Goal: Task Accomplishment & Management: Use online tool/utility

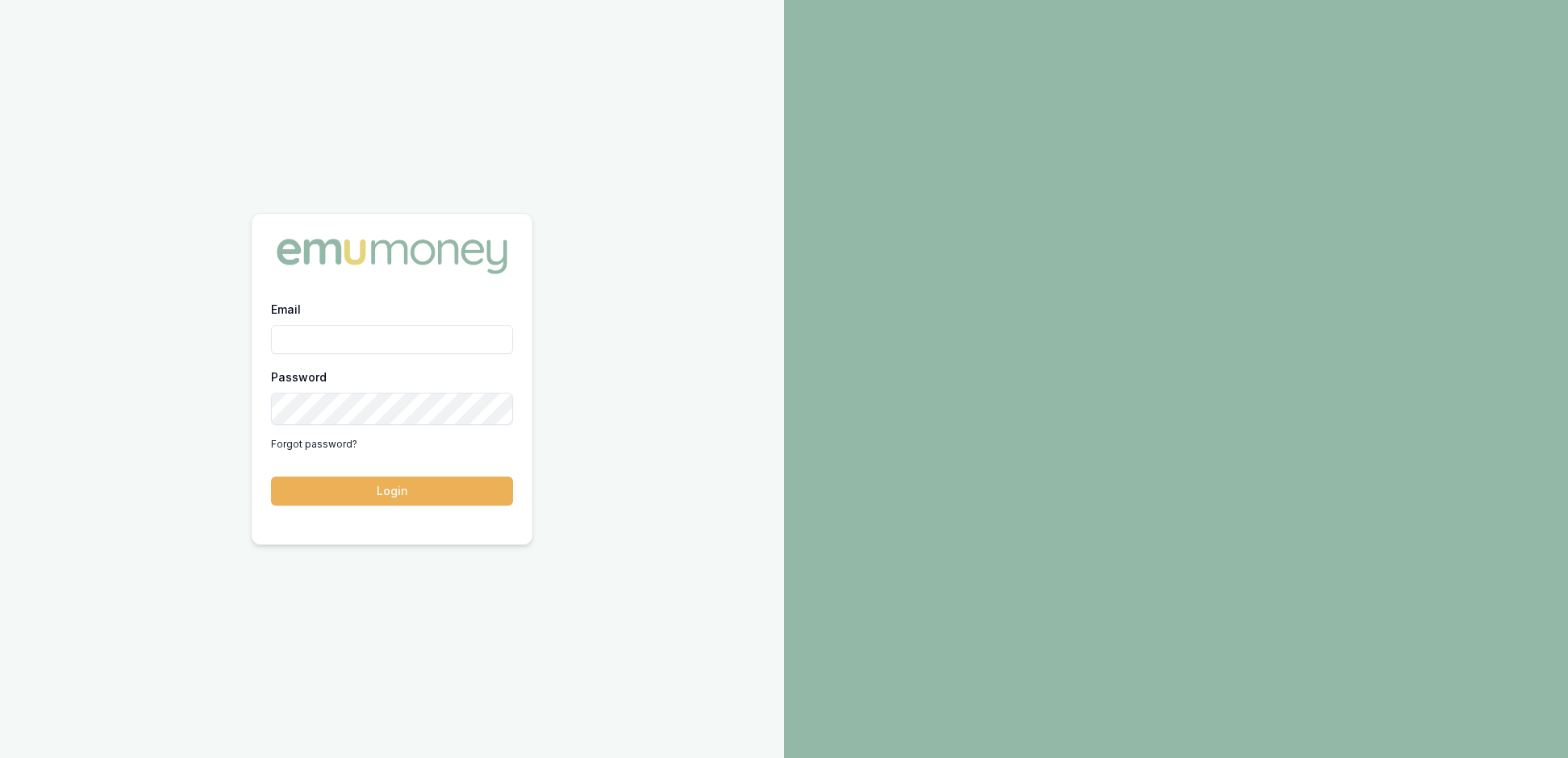
type input "[EMAIL_ADDRESS][PERSON_NAME][DOMAIN_NAME]"
click at [402, 497] on button "Login" at bounding box center [391, 491] width 242 height 29
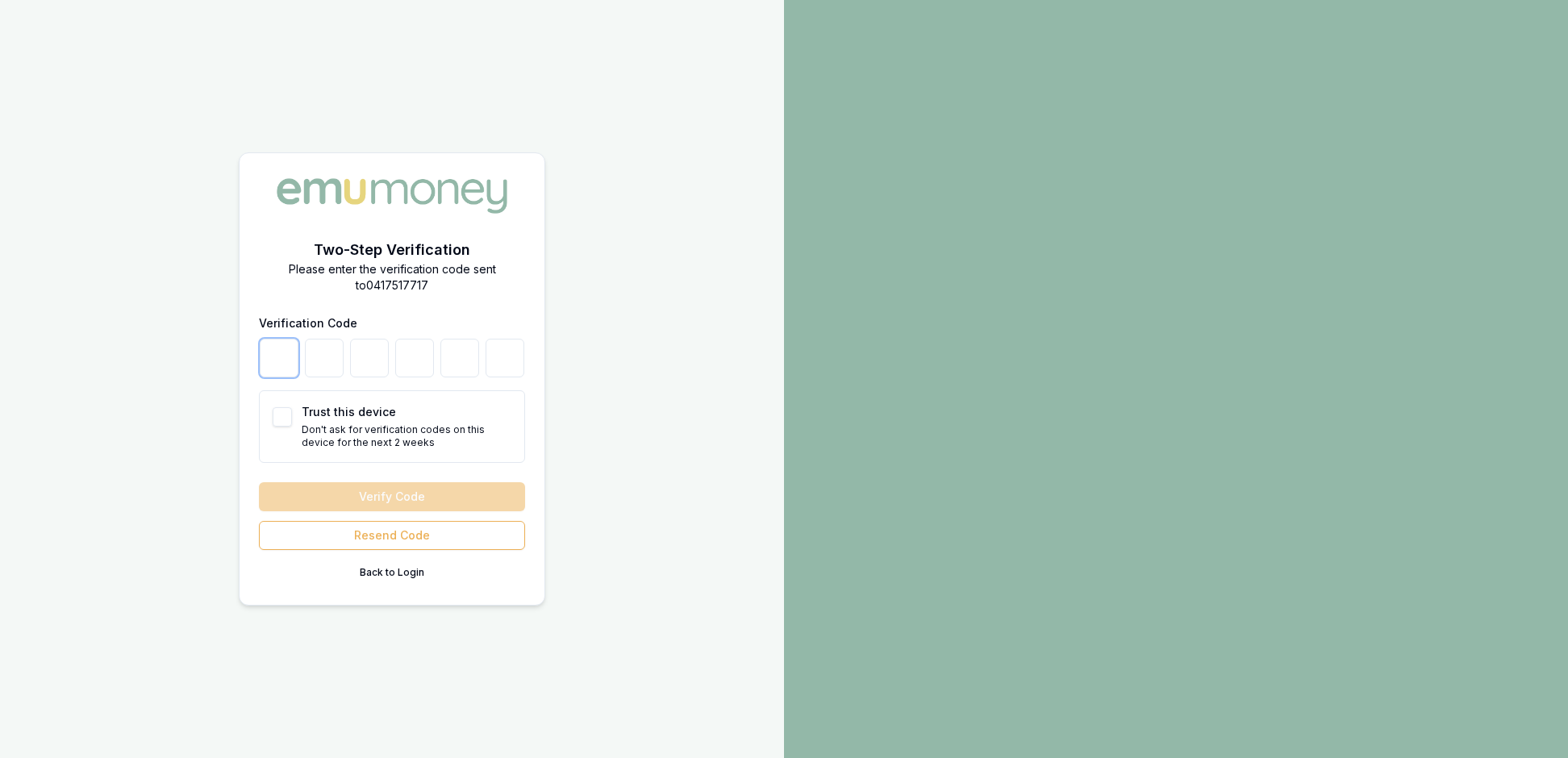
click at [268, 346] on input "number" at bounding box center [278, 358] width 39 height 39
click at [289, 407] on button "Trust this device" at bounding box center [282, 417] width 19 height 19
checkbox input "true"
click at [268, 356] on input "number" at bounding box center [278, 358] width 39 height 39
click at [406, 550] on button "Resend Code" at bounding box center [392, 536] width 266 height 29
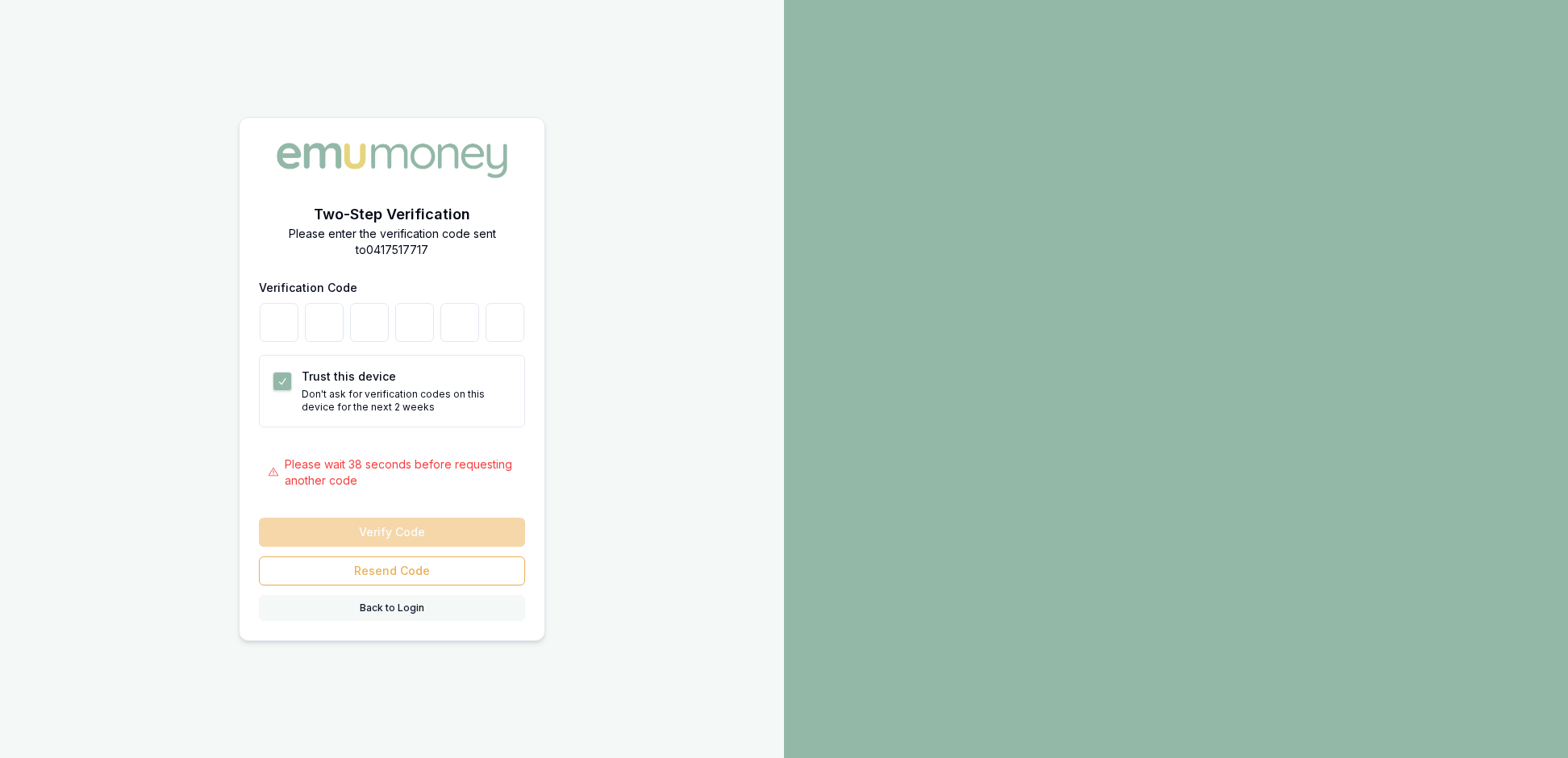
click at [400, 621] on button "Back to Login" at bounding box center [392, 608] width 266 height 26
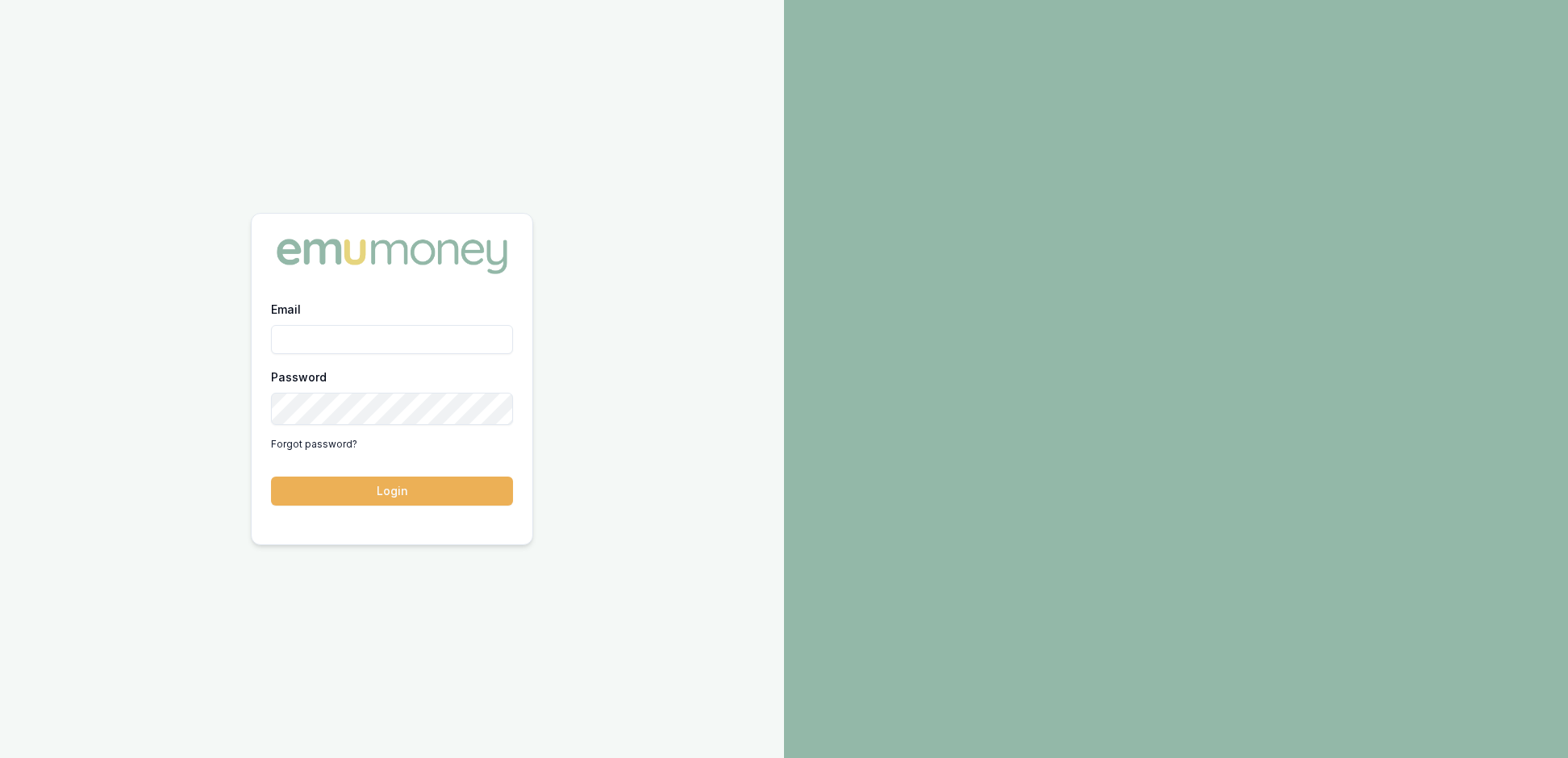
type input "[EMAIL_ADDRESS][PERSON_NAME][DOMAIN_NAME]"
click at [420, 489] on button "Login" at bounding box center [391, 491] width 242 height 29
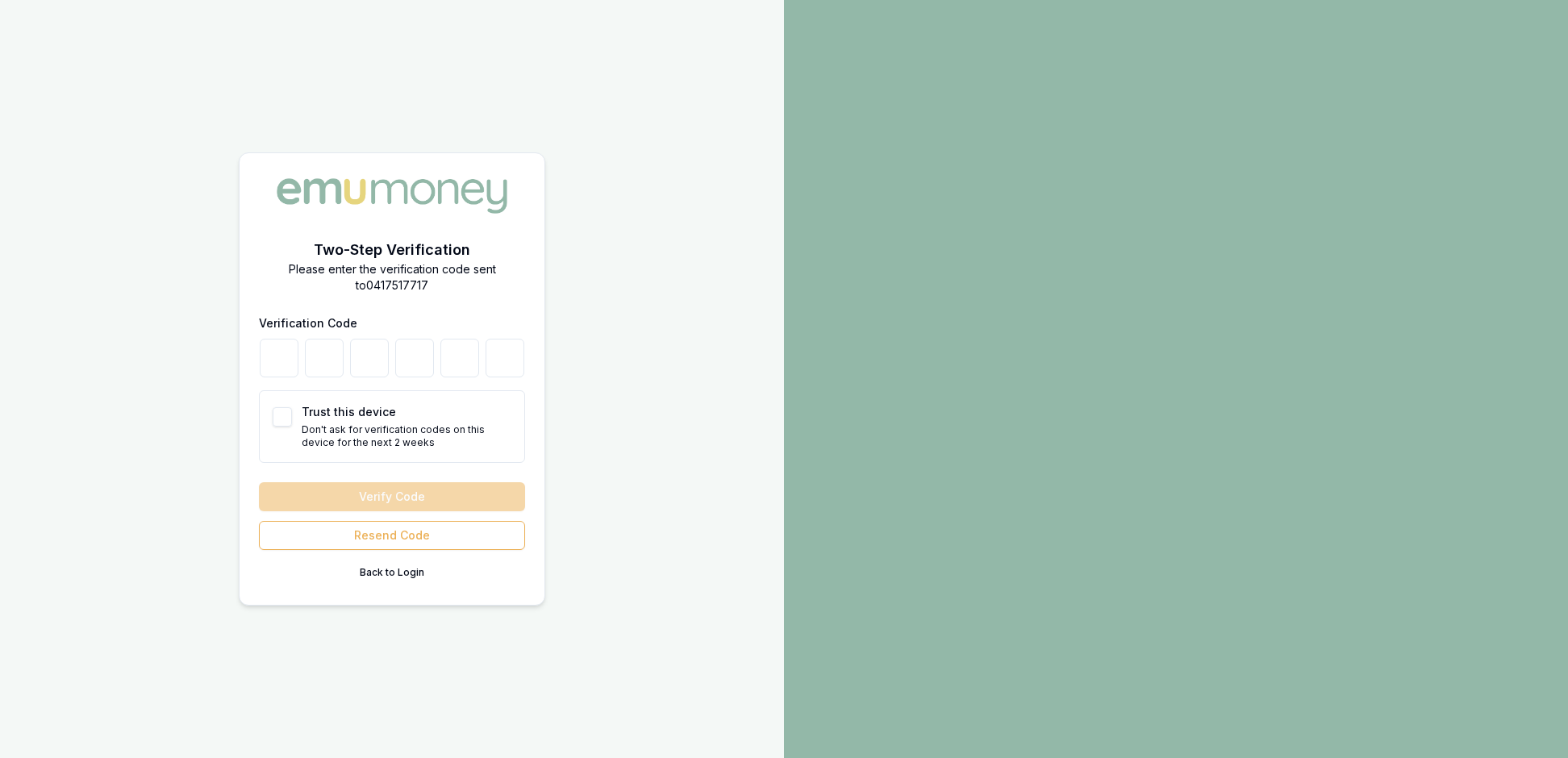
click at [292, 411] on button "Trust this device" at bounding box center [282, 417] width 19 height 19
checkbox input "true"
click at [268, 351] on input "number" at bounding box center [278, 358] width 39 height 39
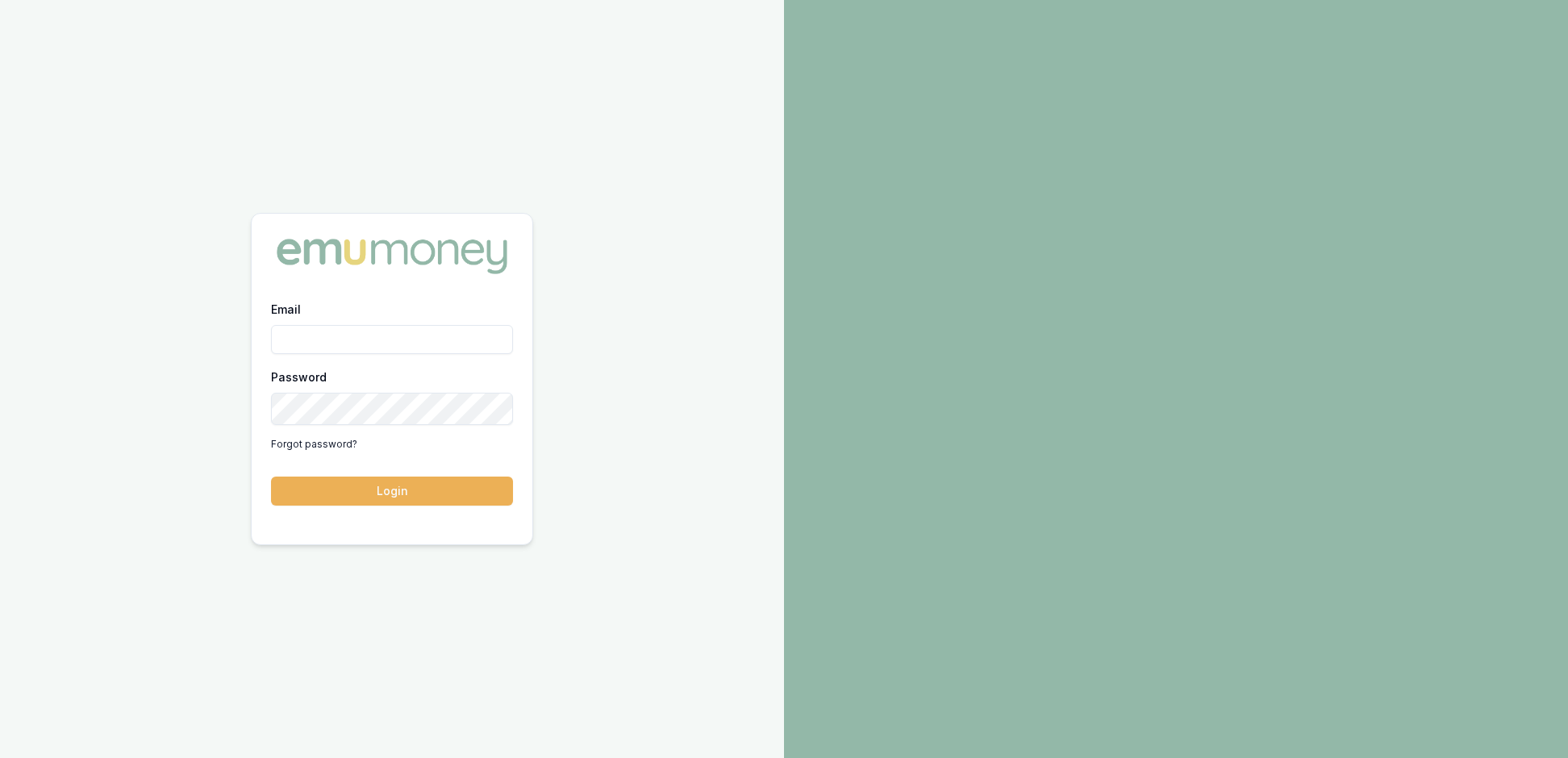
type input "[EMAIL_ADDRESS][PERSON_NAME][DOMAIN_NAME]"
click at [393, 492] on button "Login" at bounding box center [391, 491] width 242 height 29
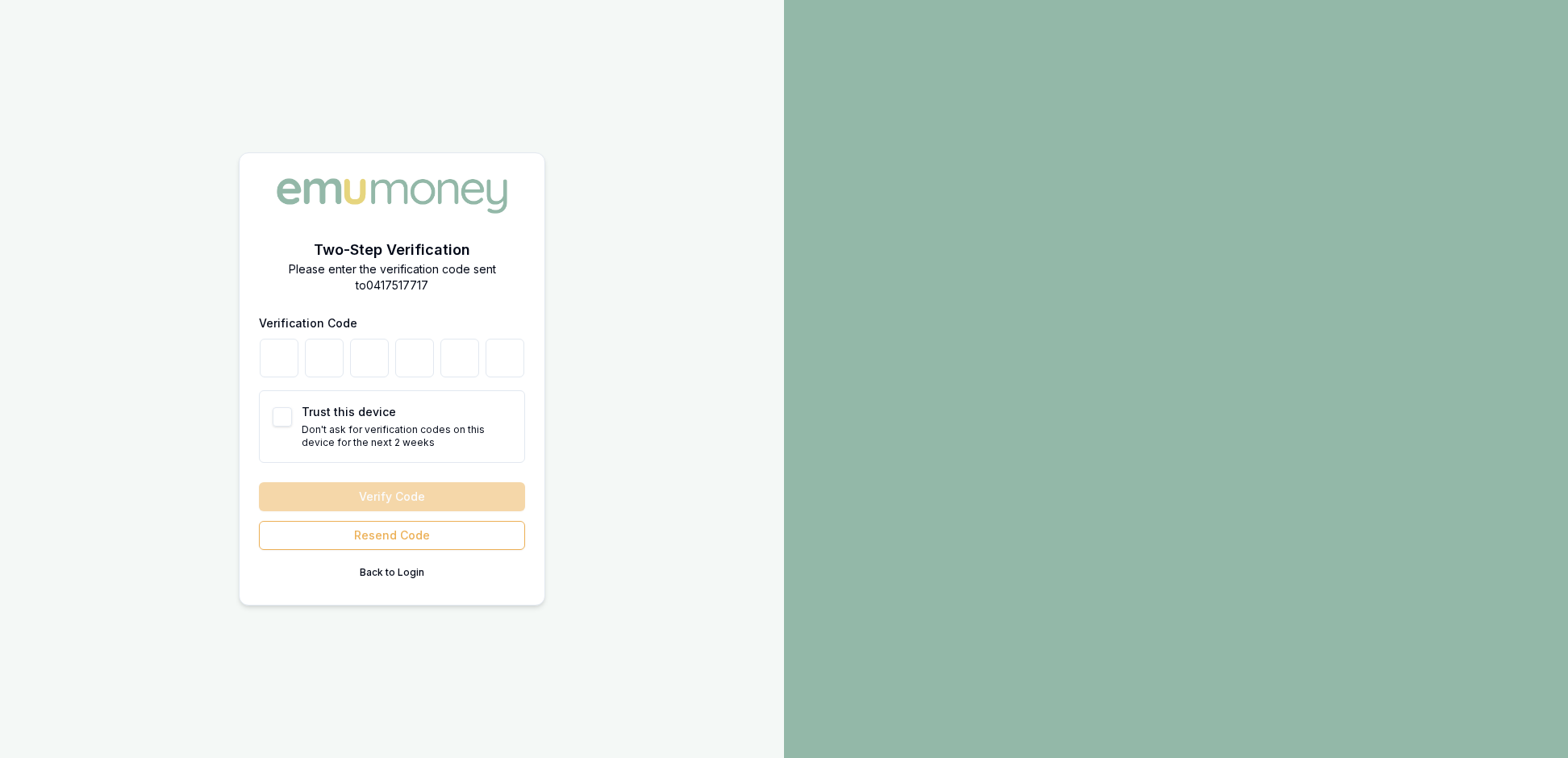
click at [291, 415] on button "Trust this device" at bounding box center [282, 417] width 19 height 19
checkbox input "true"
click at [268, 346] on input "number" at bounding box center [278, 358] width 39 height 39
click at [406, 518] on div "Verify Code Resend Code Back to Login" at bounding box center [392, 534] width 266 height 104
click at [423, 550] on button "Resend Code" at bounding box center [392, 536] width 266 height 29
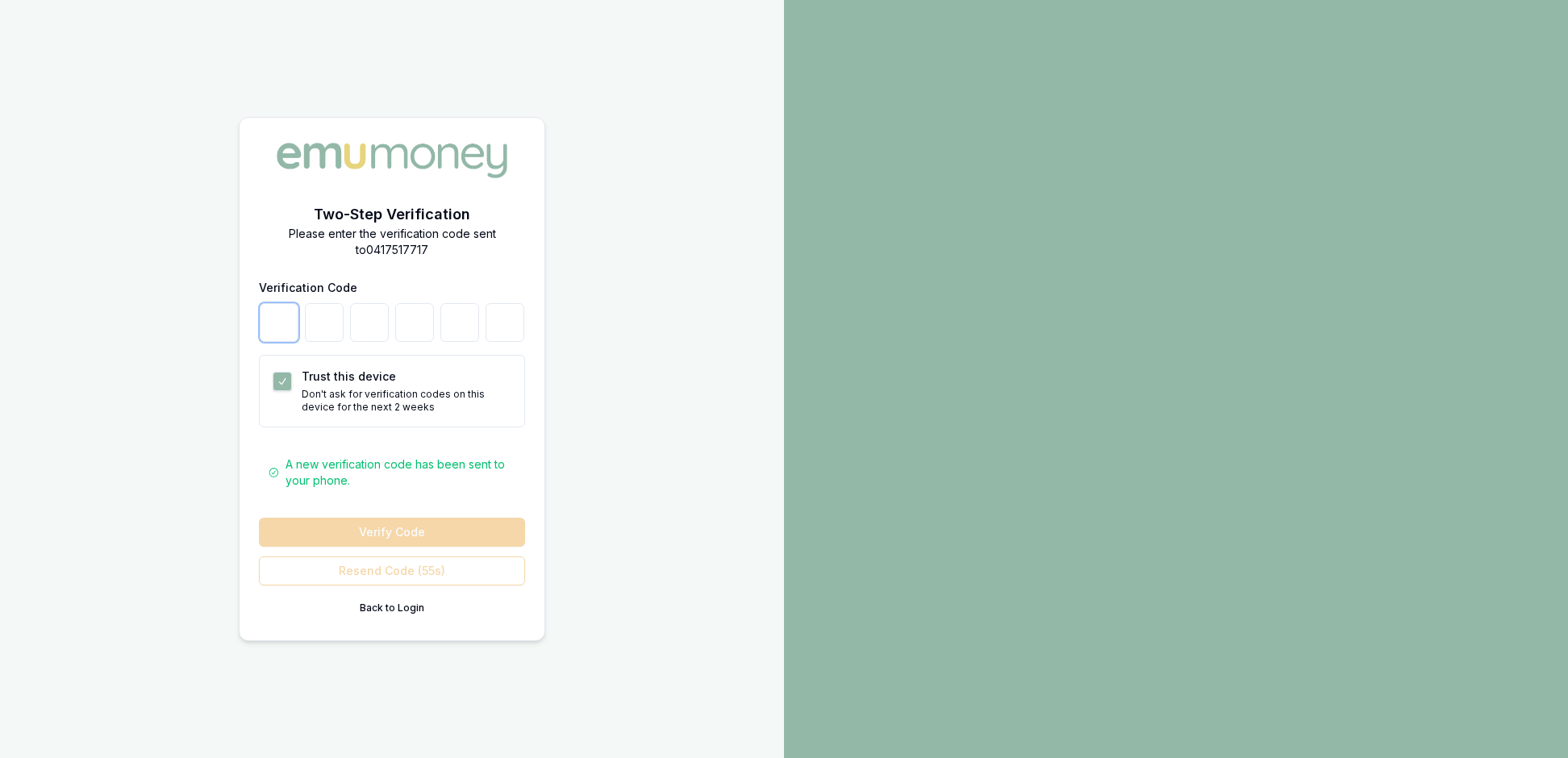
click at [259, 303] on input "number" at bounding box center [278, 322] width 39 height 39
type input "6"
type input "9"
type input "0"
type input "9"
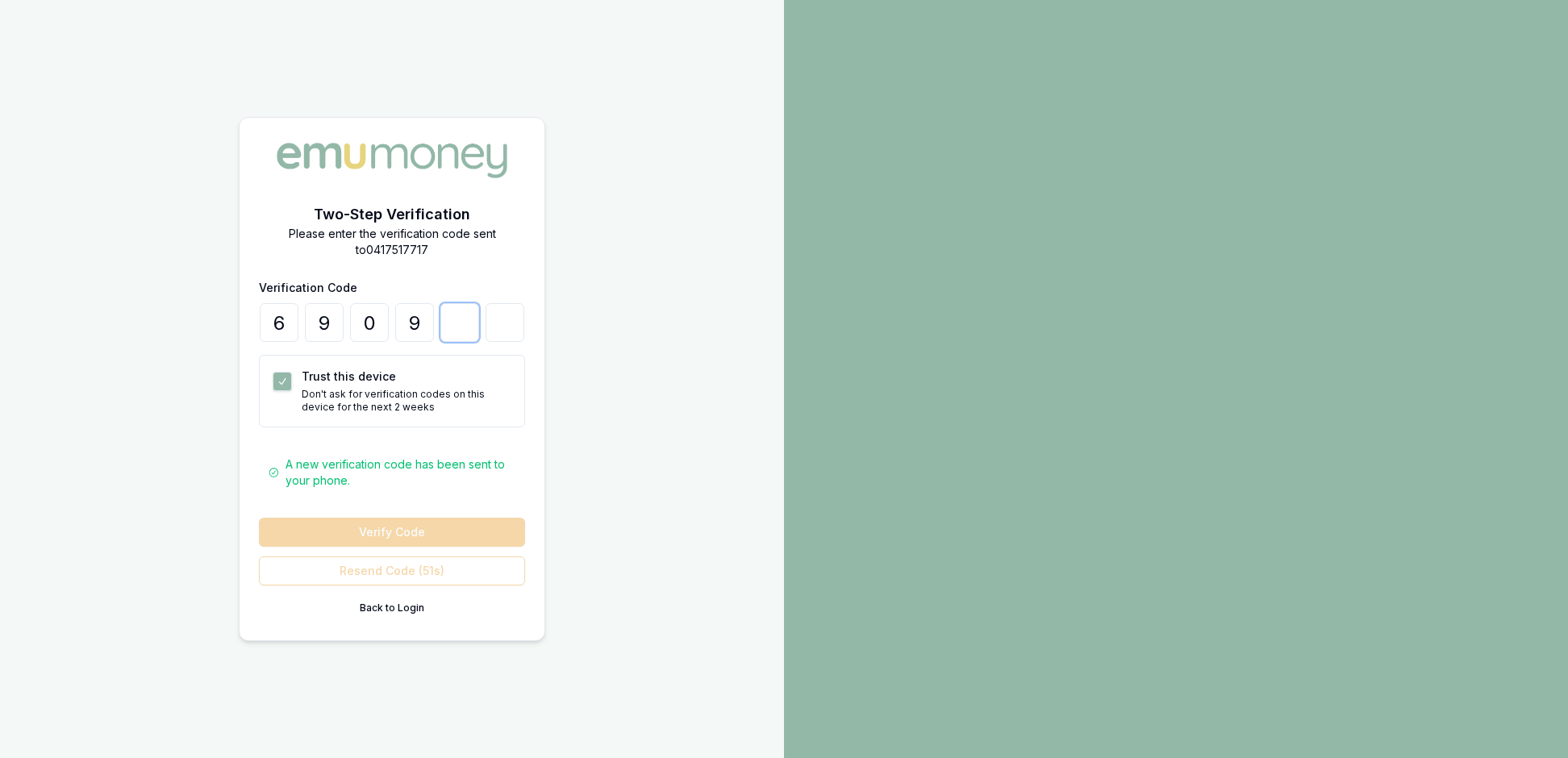
type input "6"
type input "2"
click at [384, 547] on button "Verify Code" at bounding box center [392, 532] width 266 height 29
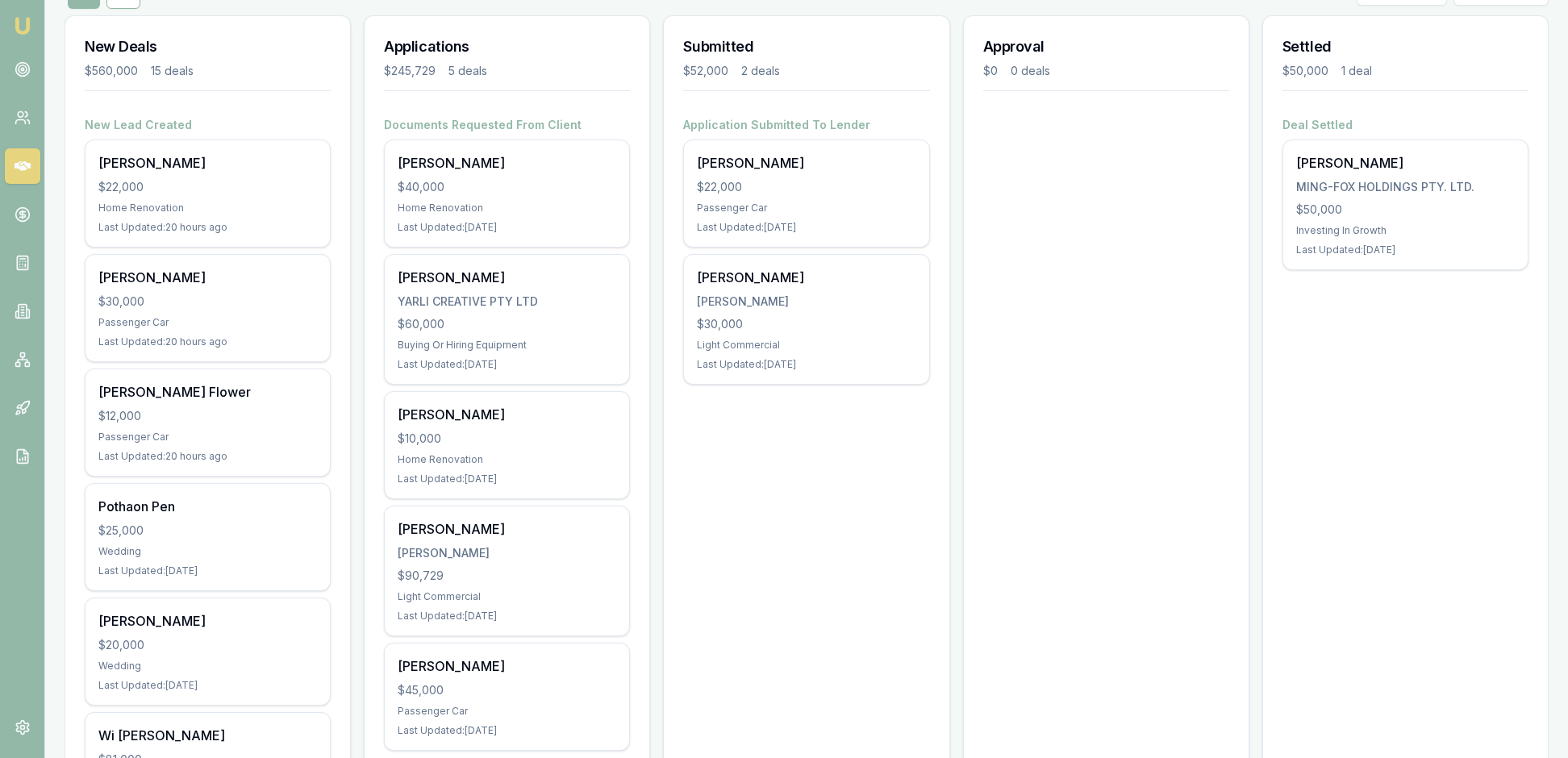
scroll to position [229, 0]
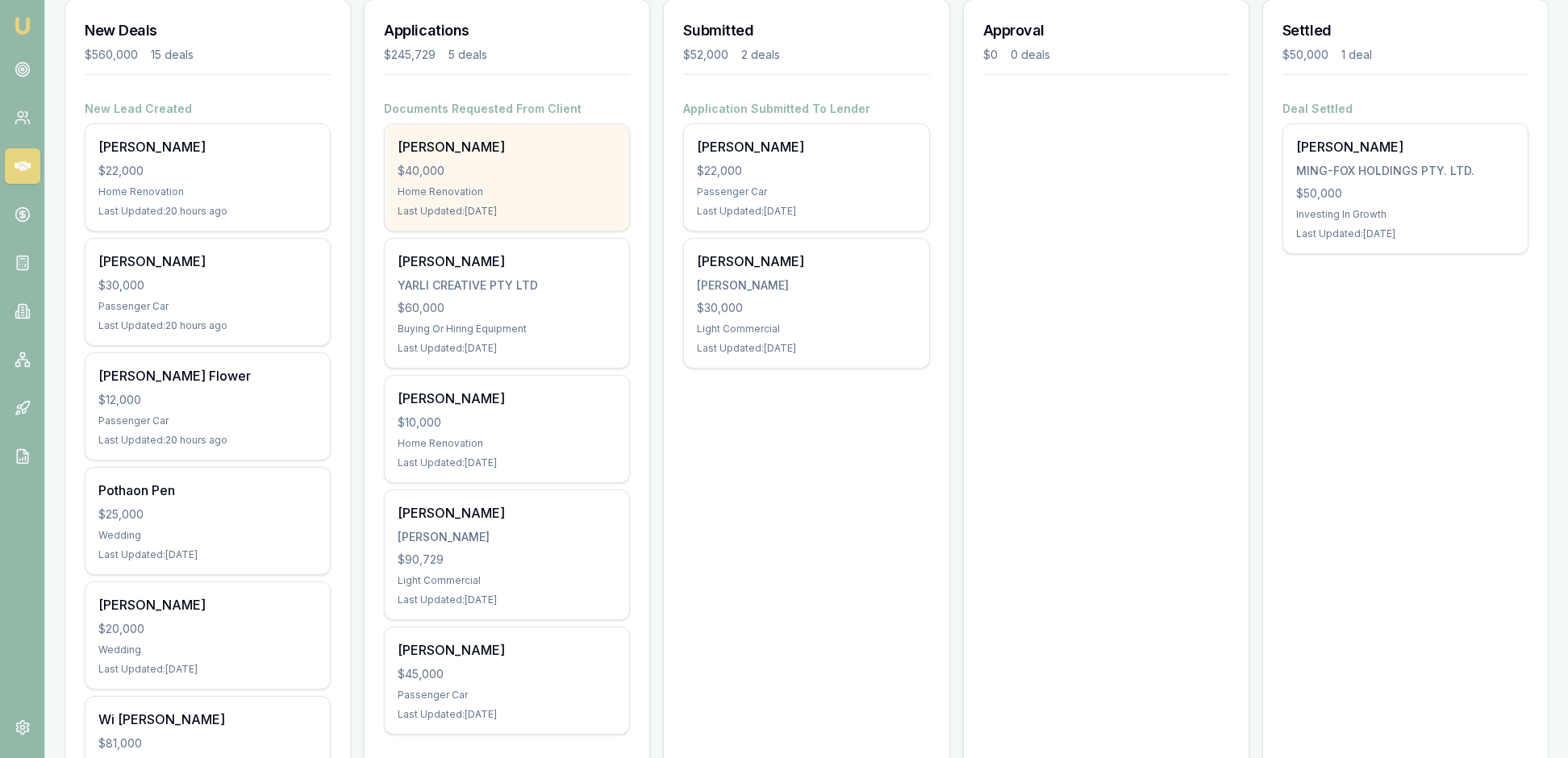
click at [473, 180] on div "$40,000" at bounding box center [507, 171] width 218 height 16
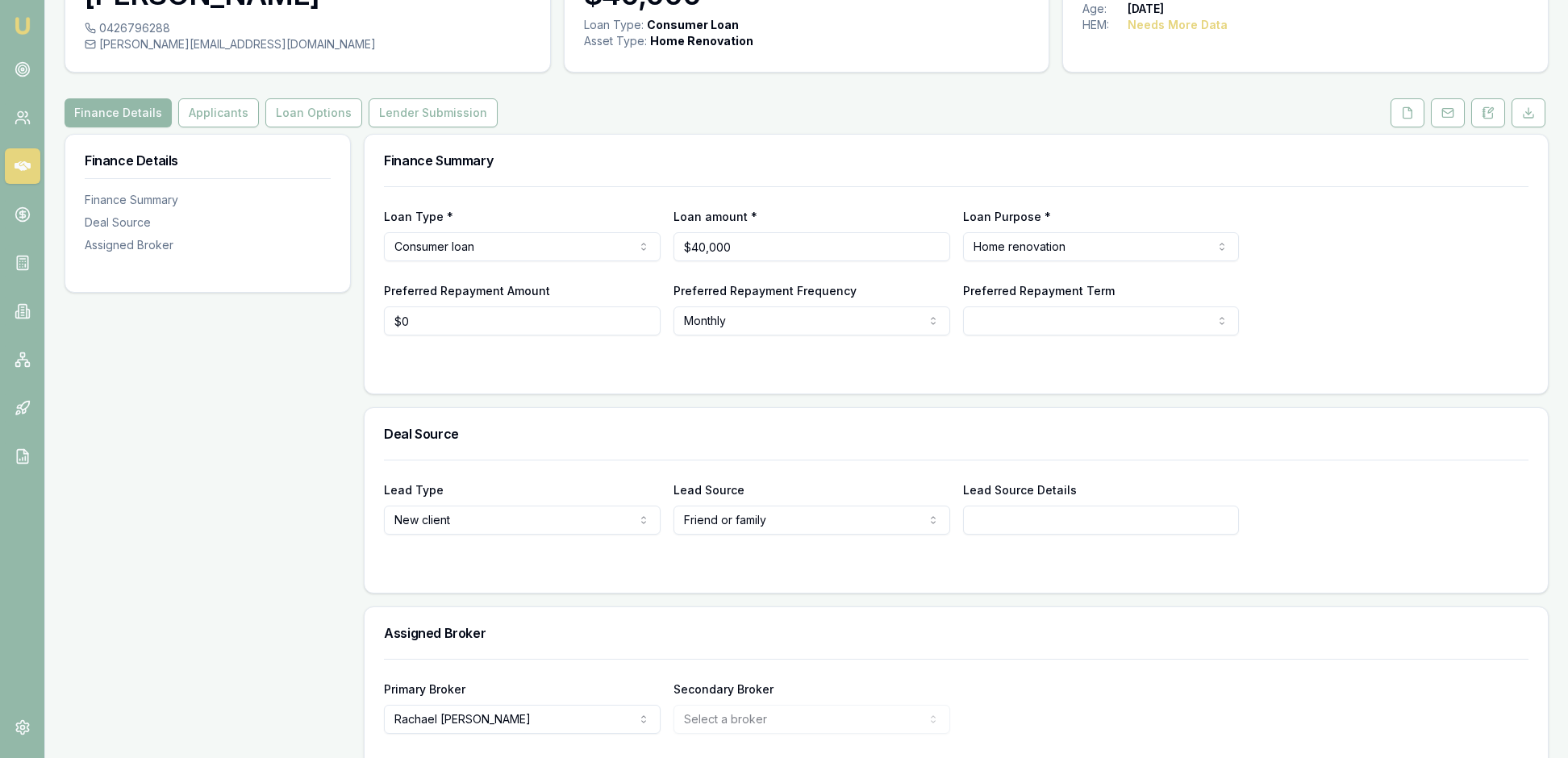
scroll to position [102, 0]
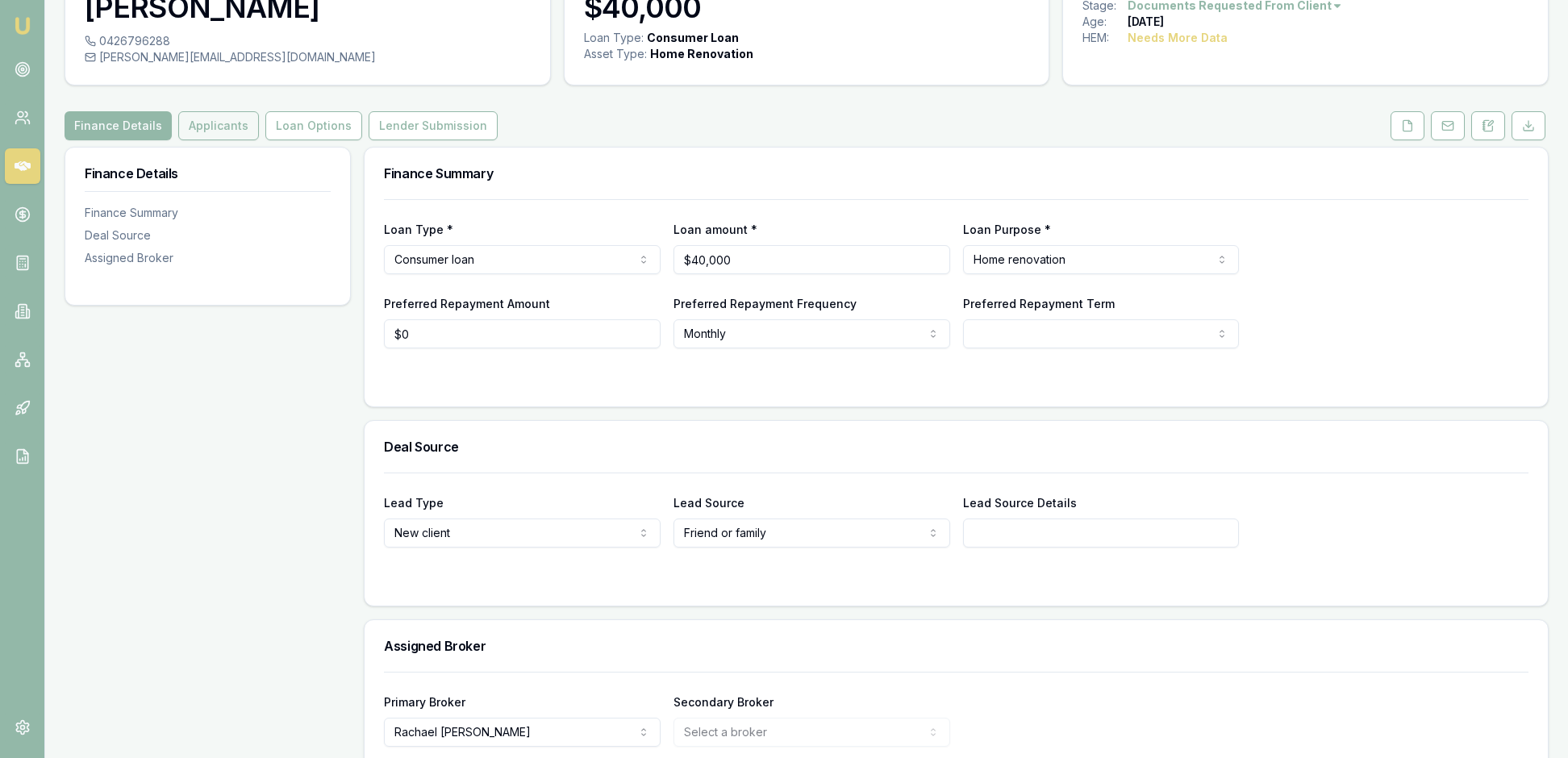
click at [259, 141] on button "Applicants" at bounding box center [218, 125] width 81 height 29
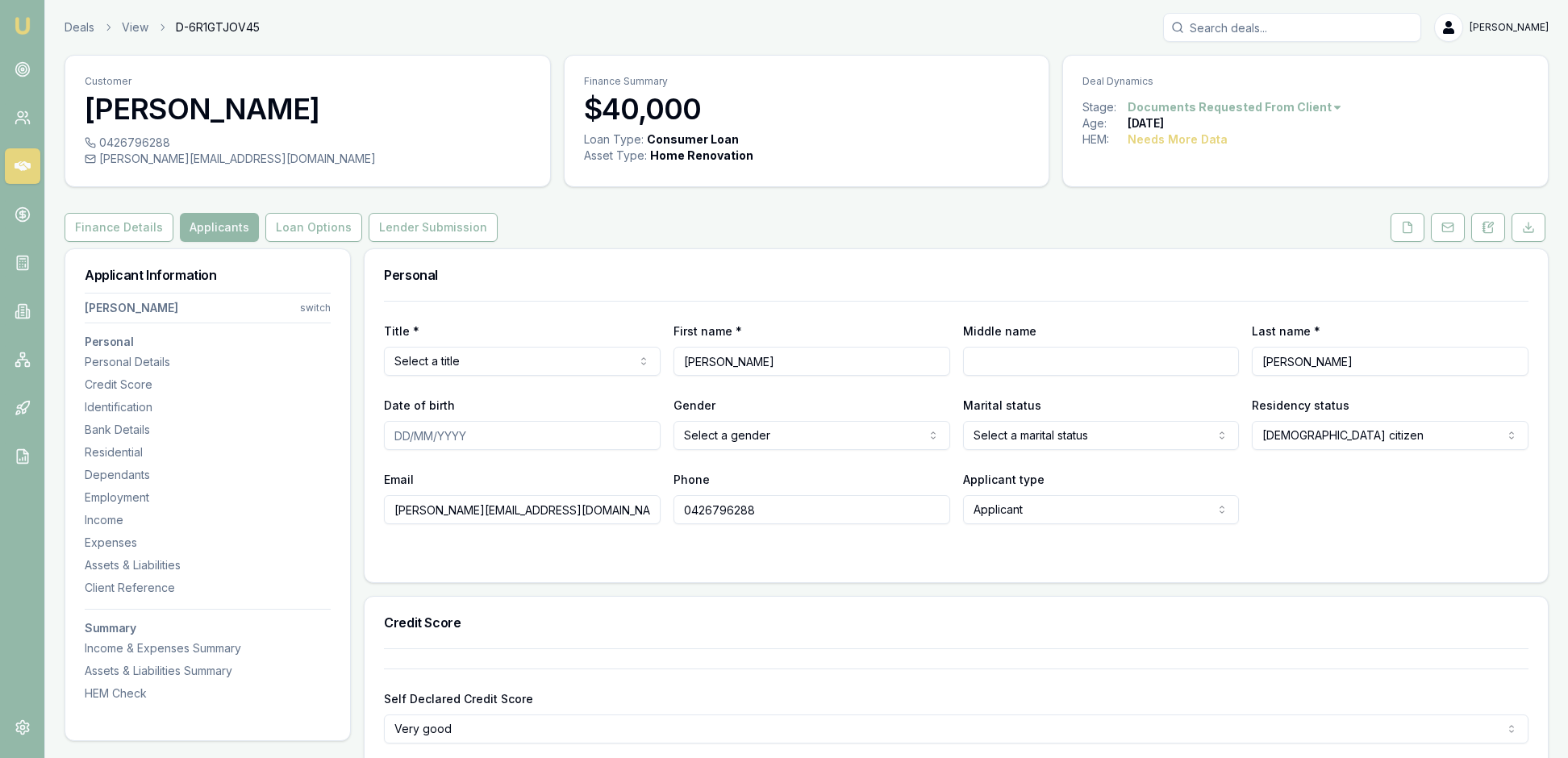
click at [903, 301] on div "Personal" at bounding box center [956, 275] width 1183 height 51
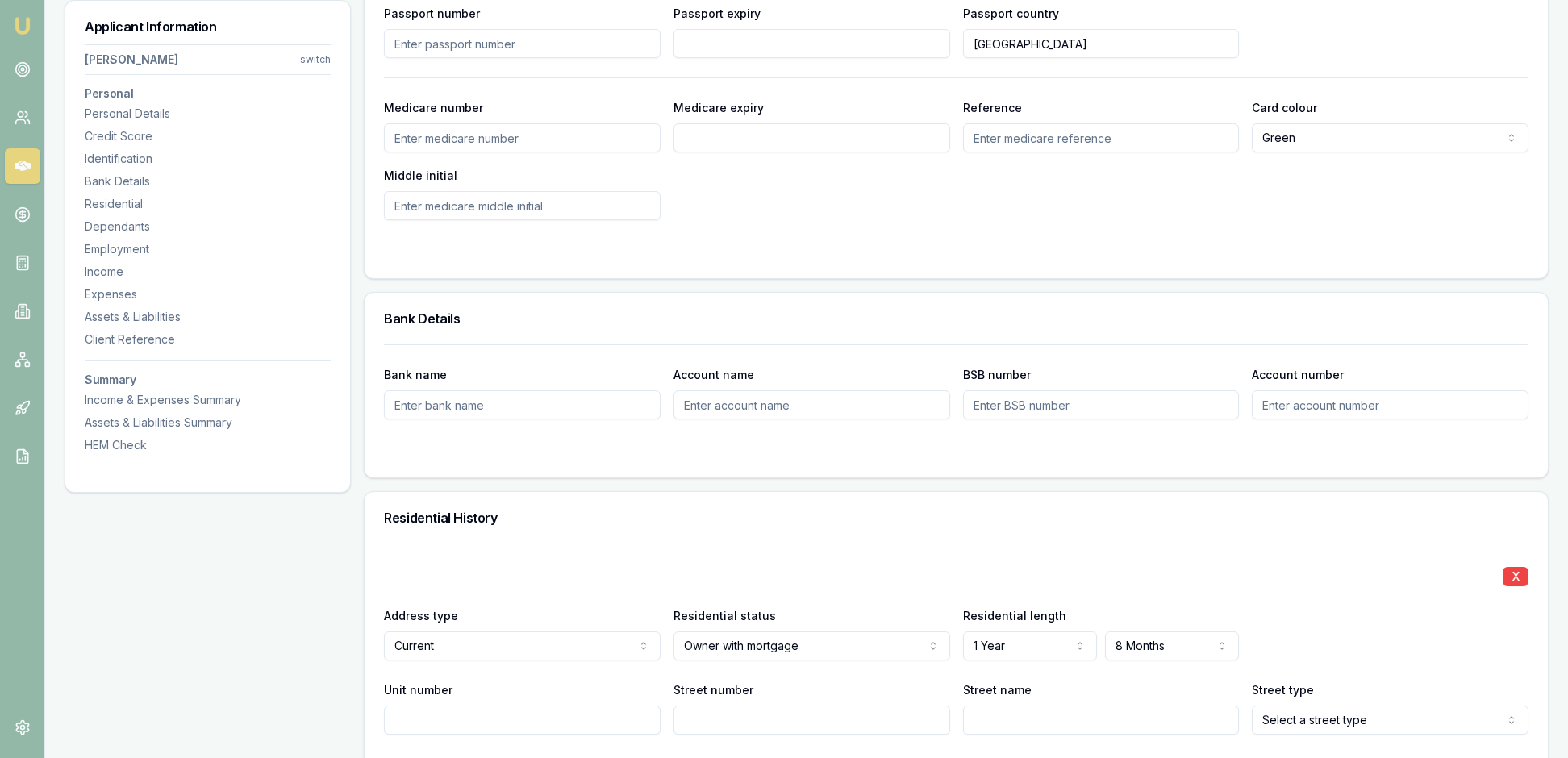
scroll to position [1068, 0]
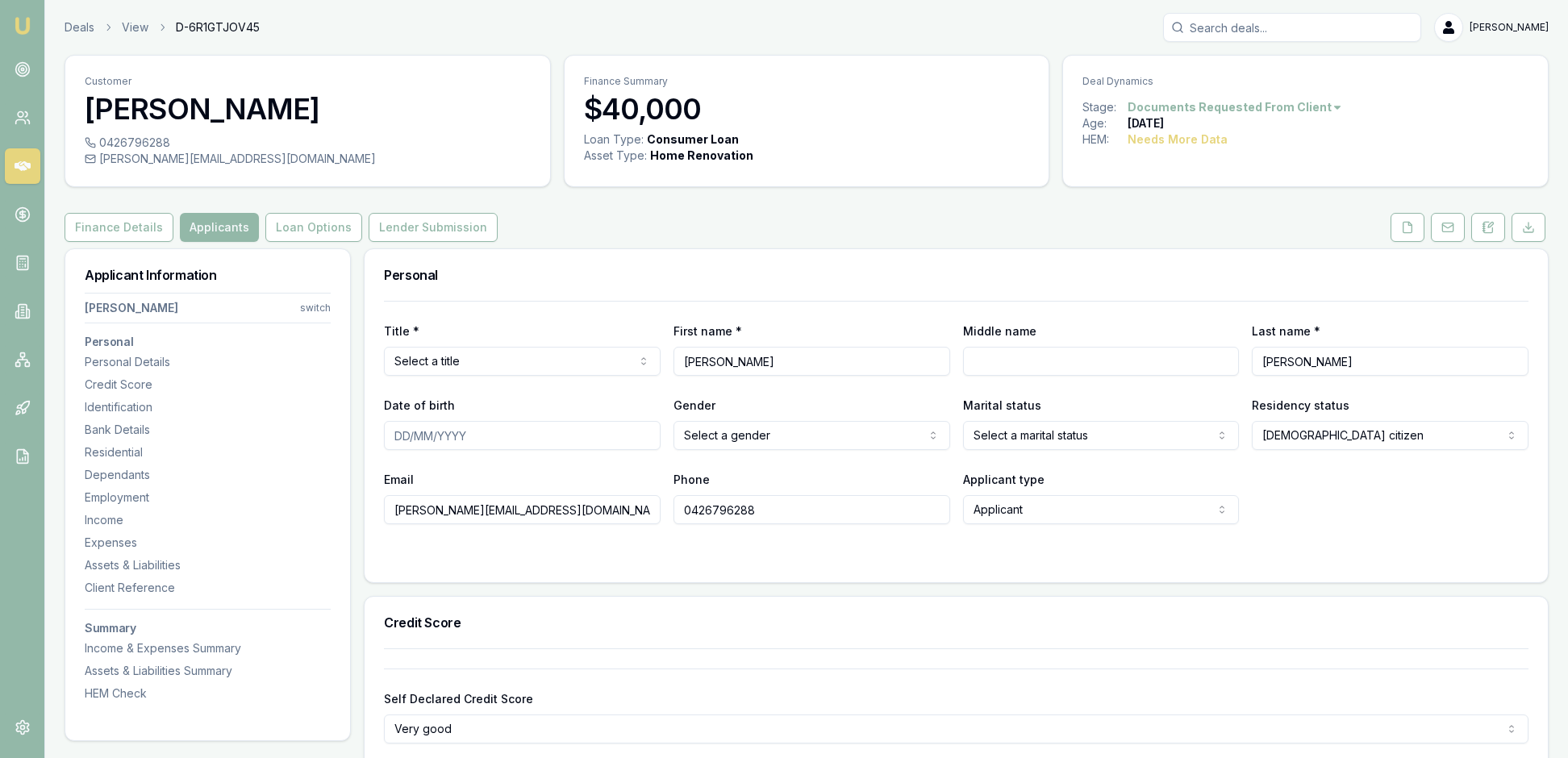
scroll to position [0, 0]
click at [1390, 242] on button at bounding box center [1407, 227] width 34 height 29
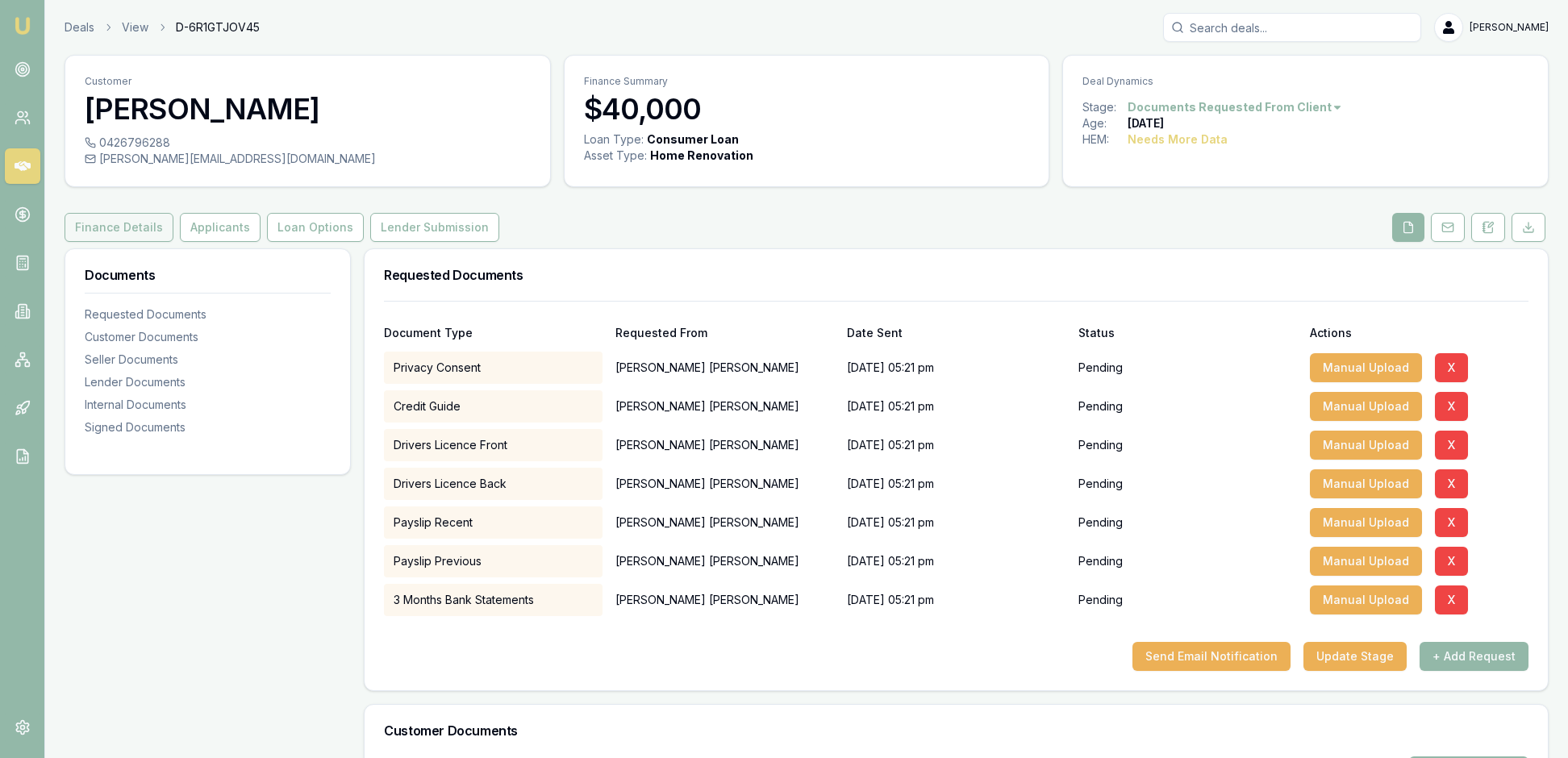
click at [152, 242] on button "Finance Details" at bounding box center [119, 227] width 109 height 29
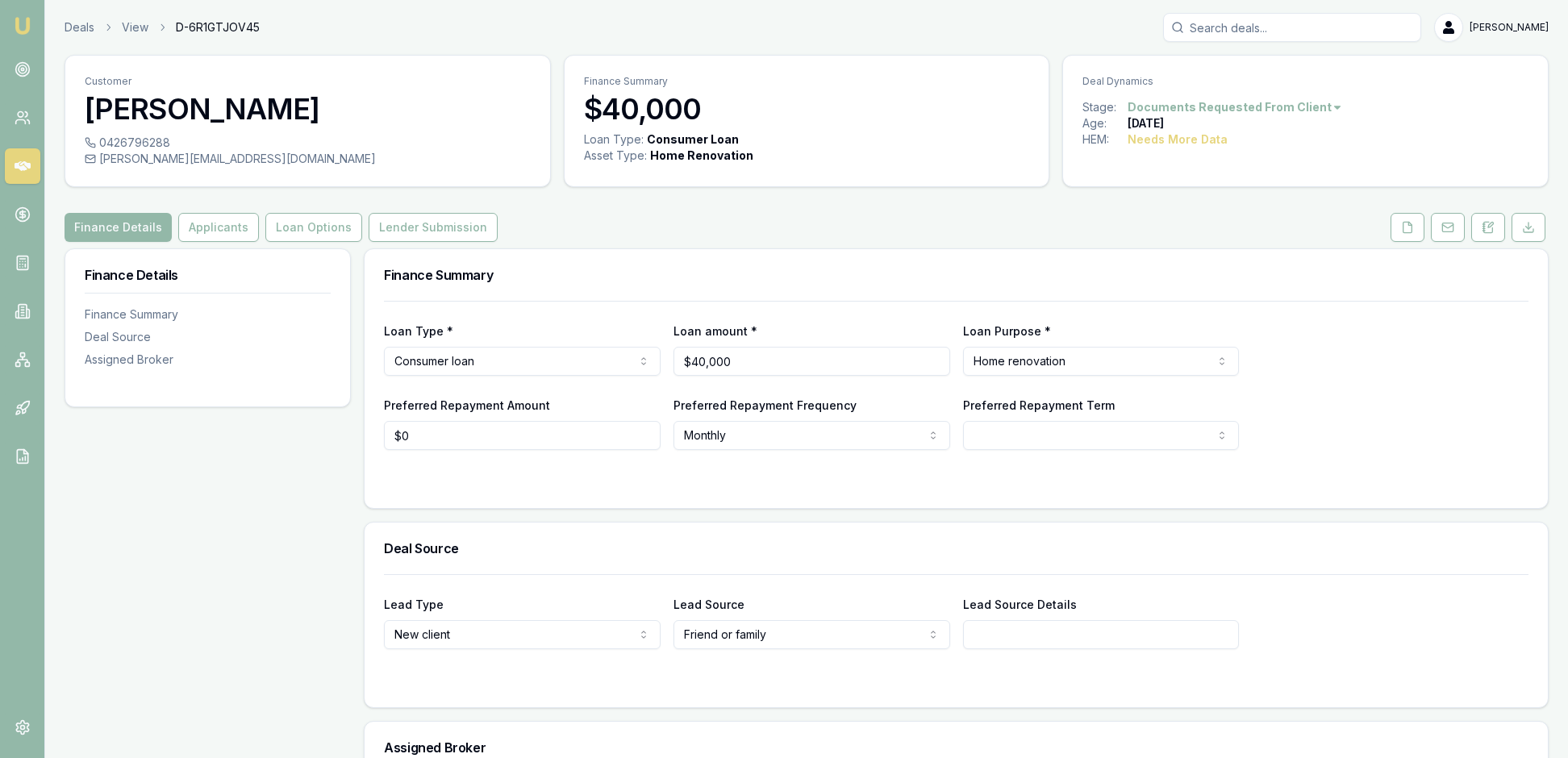
click at [521, 489] on div at bounding box center [955, 483] width 1144 height 13
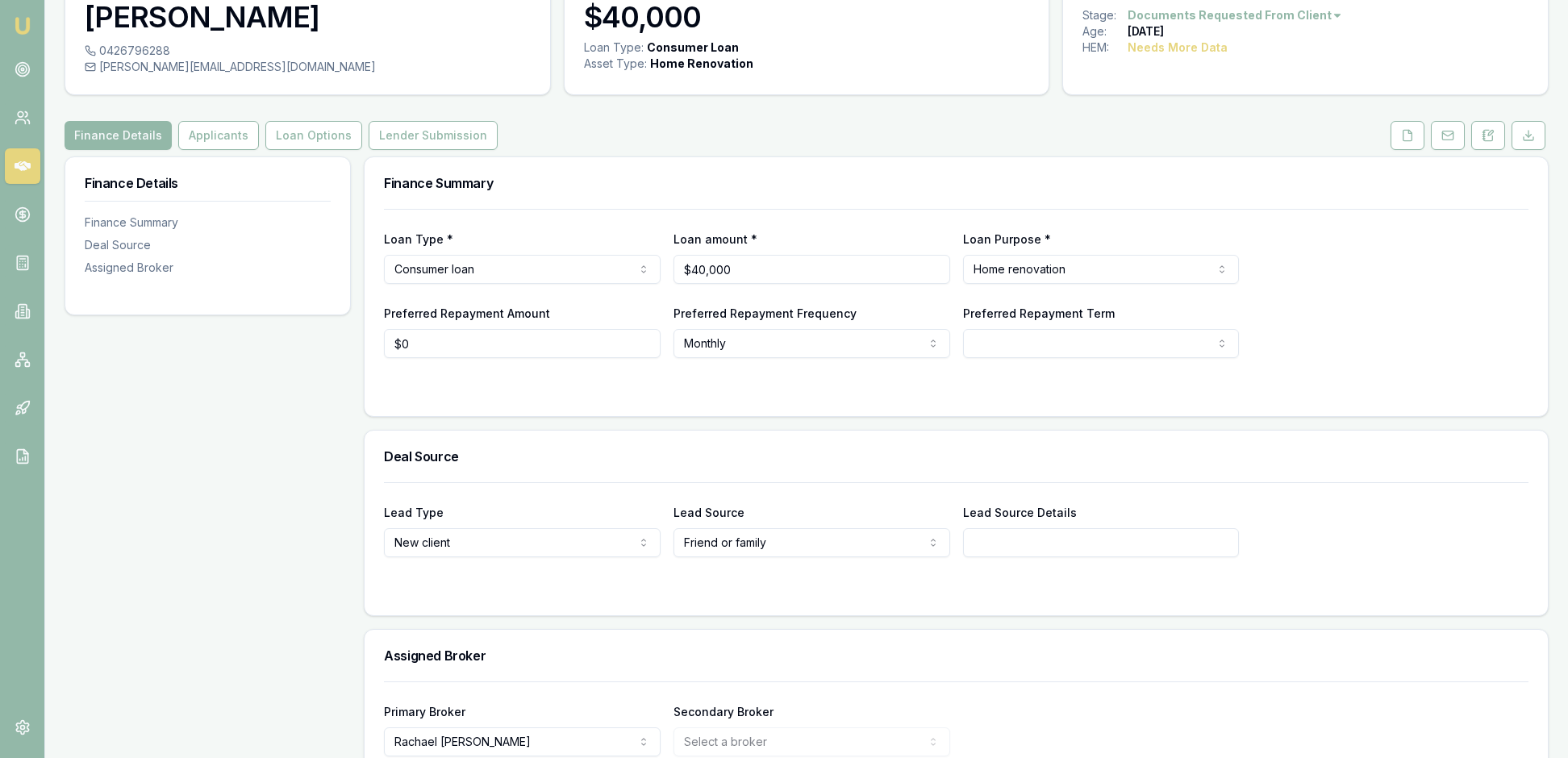
scroll to position [99, 0]
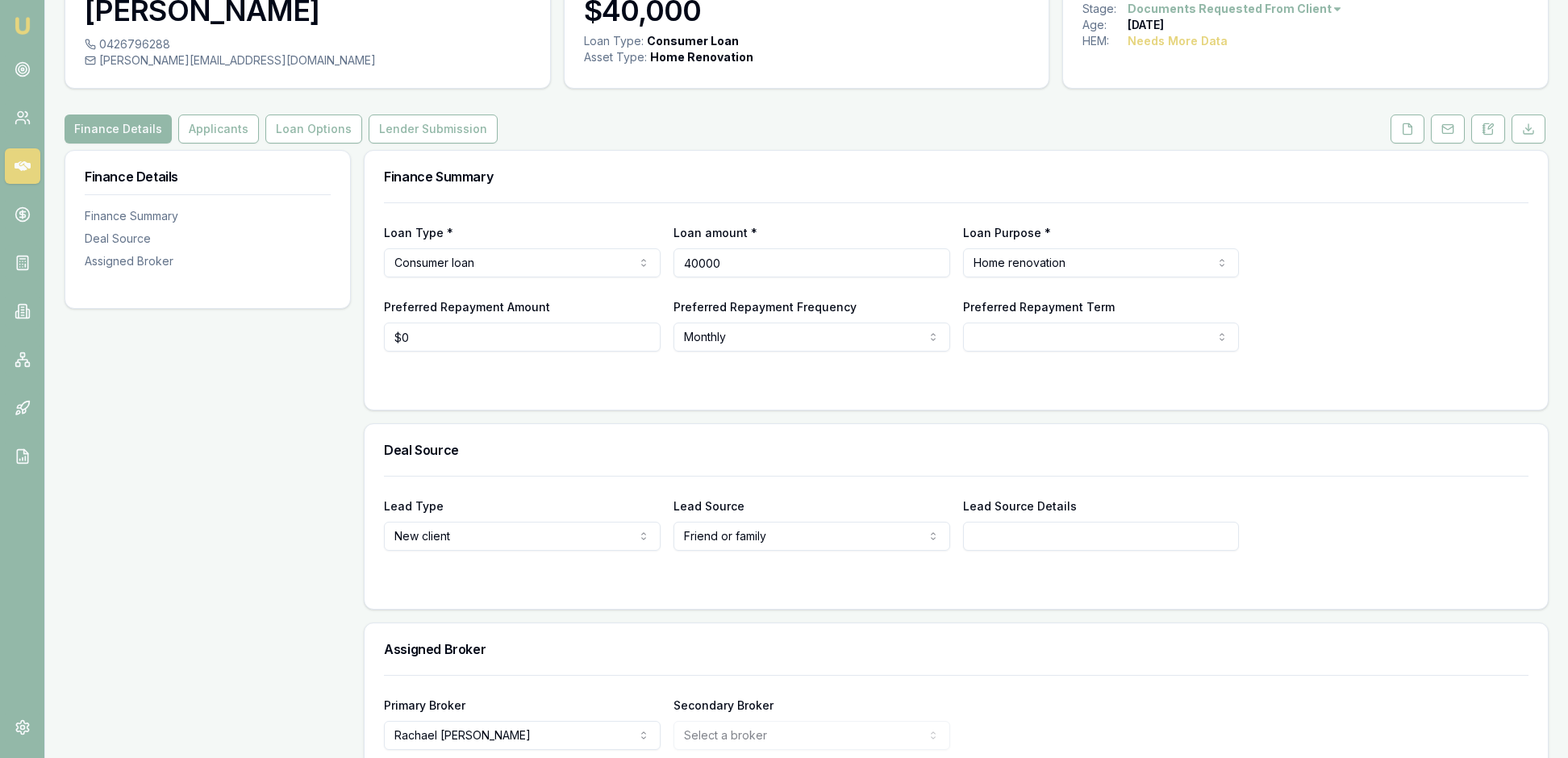
drag, startPoint x: 762, startPoint y: 307, endPoint x: 688, endPoint y: 307, distance: 74.0
click at [688, 277] on input "40000" at bounding box center [811, 263] width 276 height 29
type input "$22,000"
click at [1505, 339] on div "Loan Type * Consumer loan Consumer loan Consumer asset Commercial loan Commerci…" at bounding box center [955, 276] width 1144 height 149
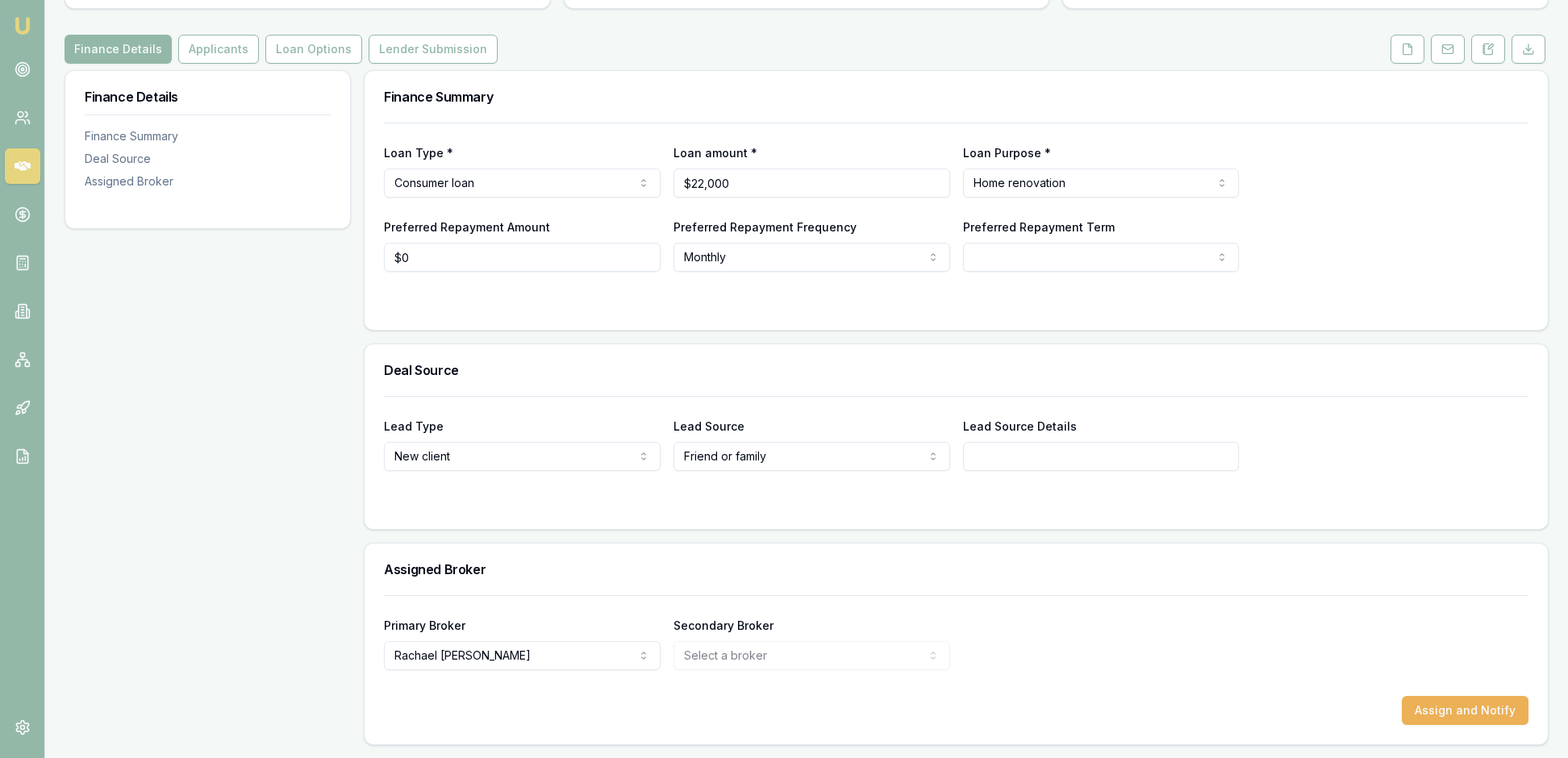
scroll to position [268, 0]
click at [1223, 215] on html "Emu Broker Deals View D-6R1GTJOV45 Rachael Connors Toggle Menu Customer Carolin…" at bounding box center [784, 200] width 1568 height 758
select select "84"
click at [1298, 254] on form "Loan Type * Consumer loan Consumer loan Consumer asset Commercial loan Commerci…" at bounding box center [955, 217] width 1144 height 188
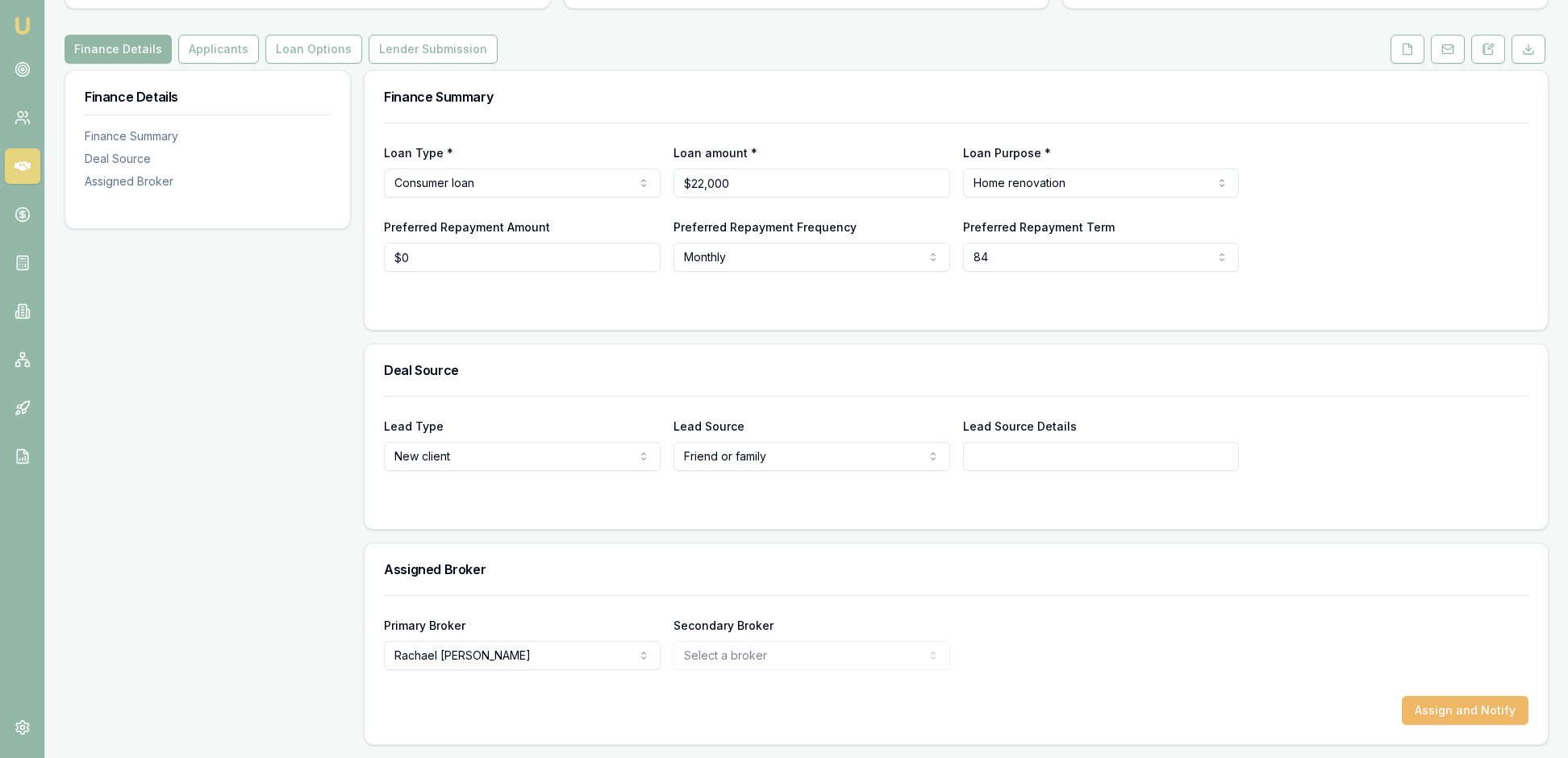
click at [1447, 696] on button "Assign and Notify" at bounding box center [1464, 711] width 126 height 29
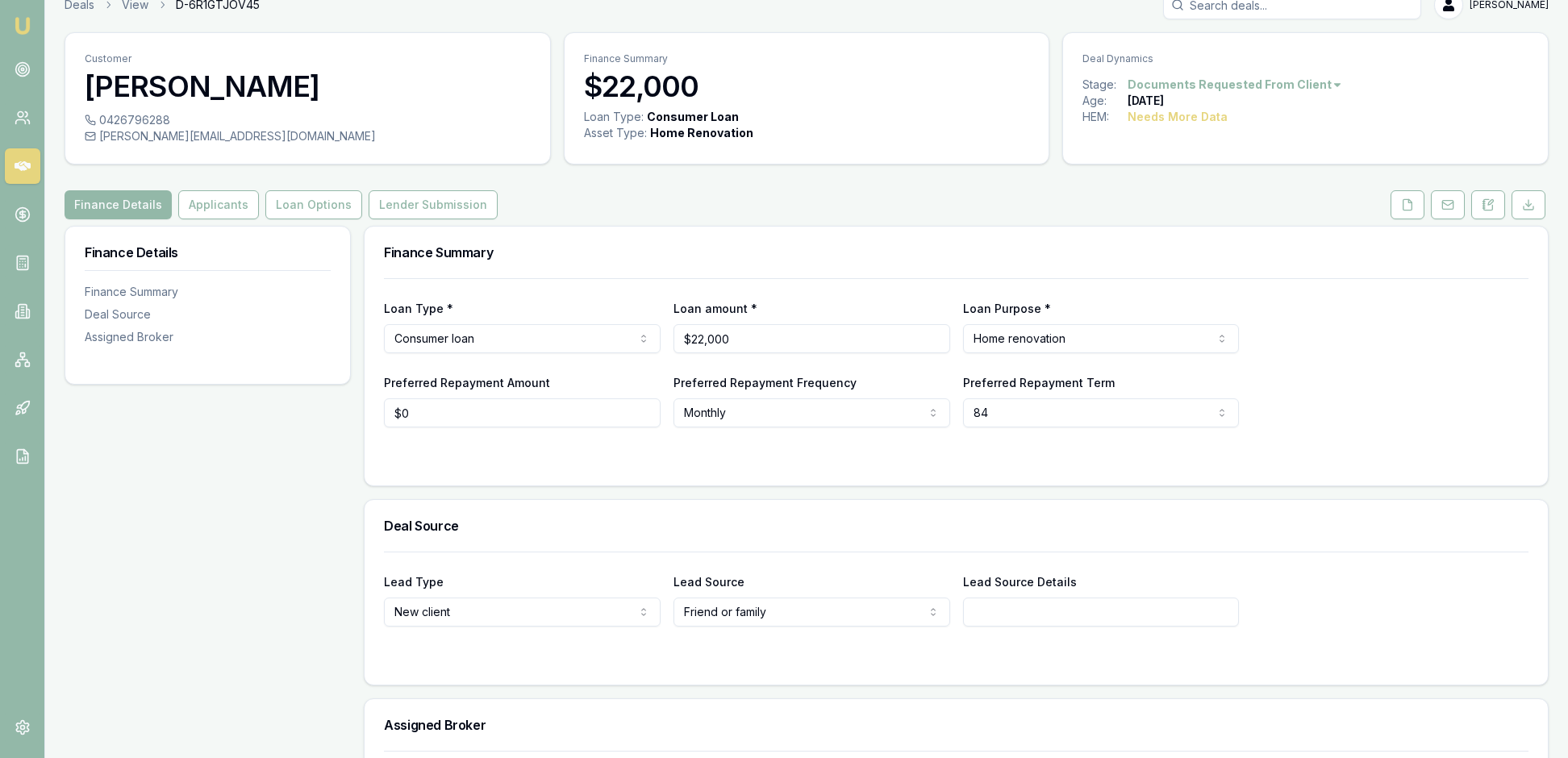
scroll to position [2, 0]
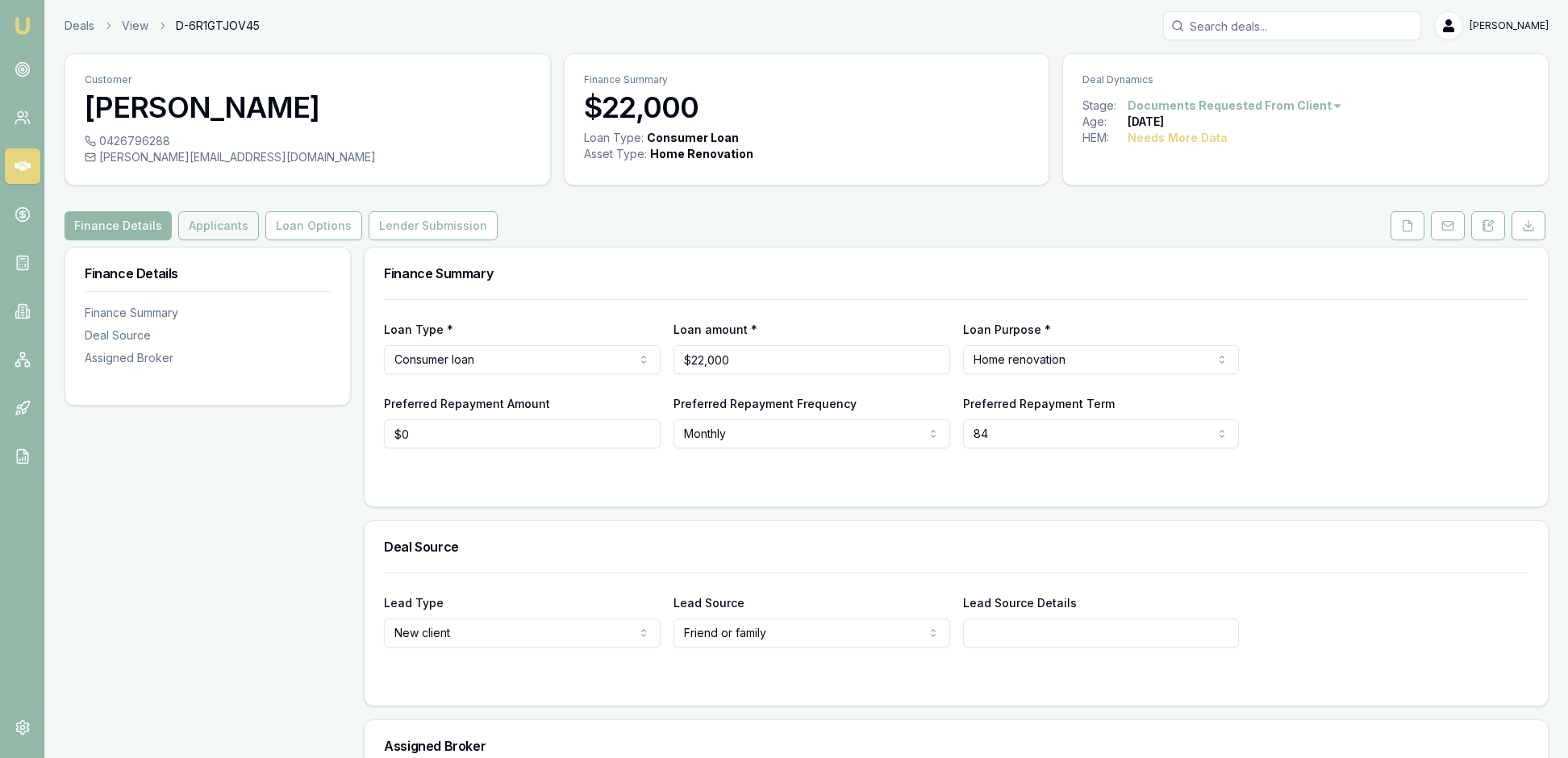
click at [259, 240] on button "Applicants" at bounding box center [218, 226] width 81 height 29
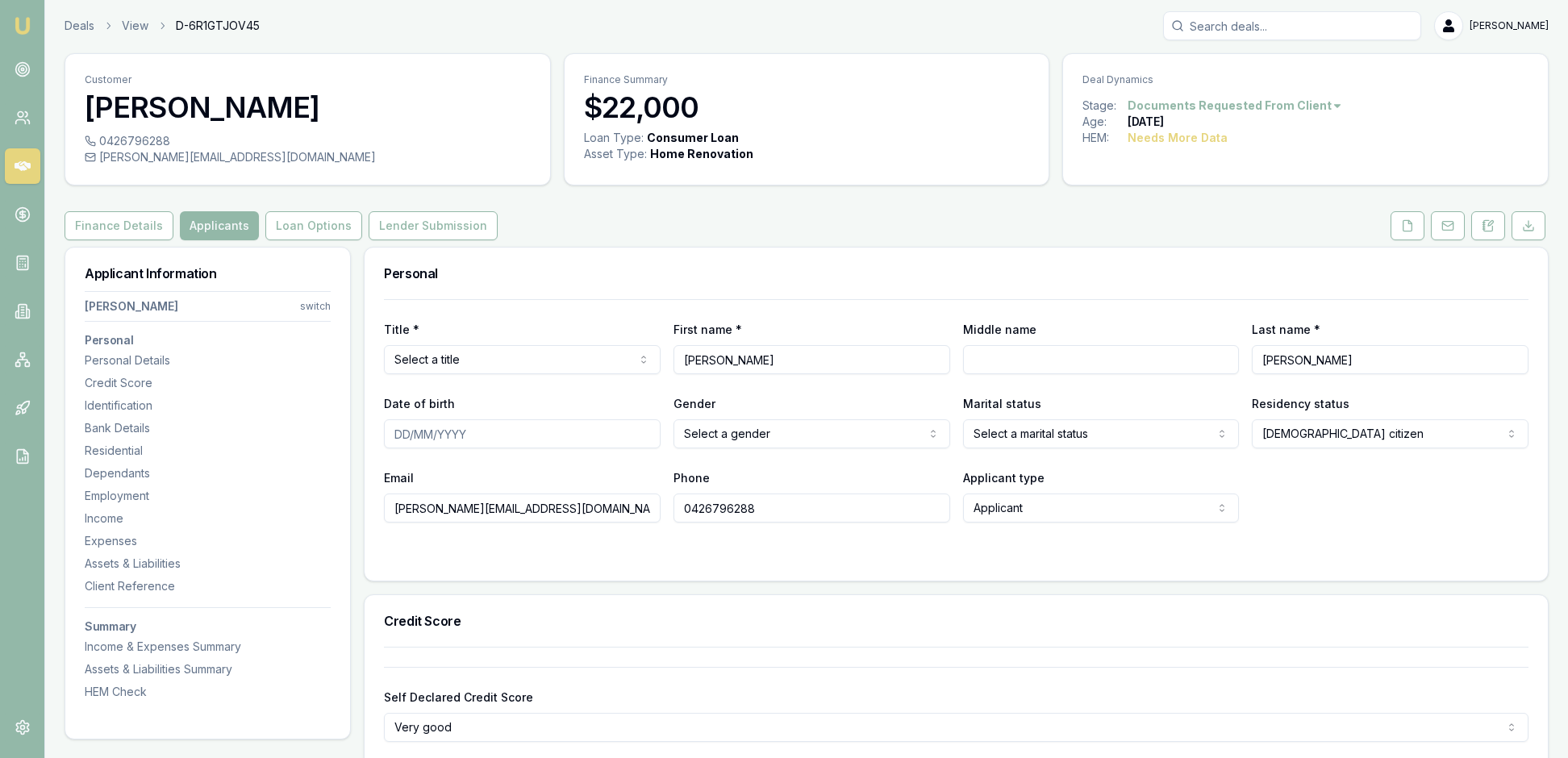
click at [642, 411] on html "Emu Broker Deals View D-6R1GTJOV45 Rachael Connors Toggle Menu Customer Carolin…" at bounding box center [784, 377] width 1568 height 758
select select "Ms"
click at [1390, 240] on button at bounding box center [1407, 226] width 34 height 29
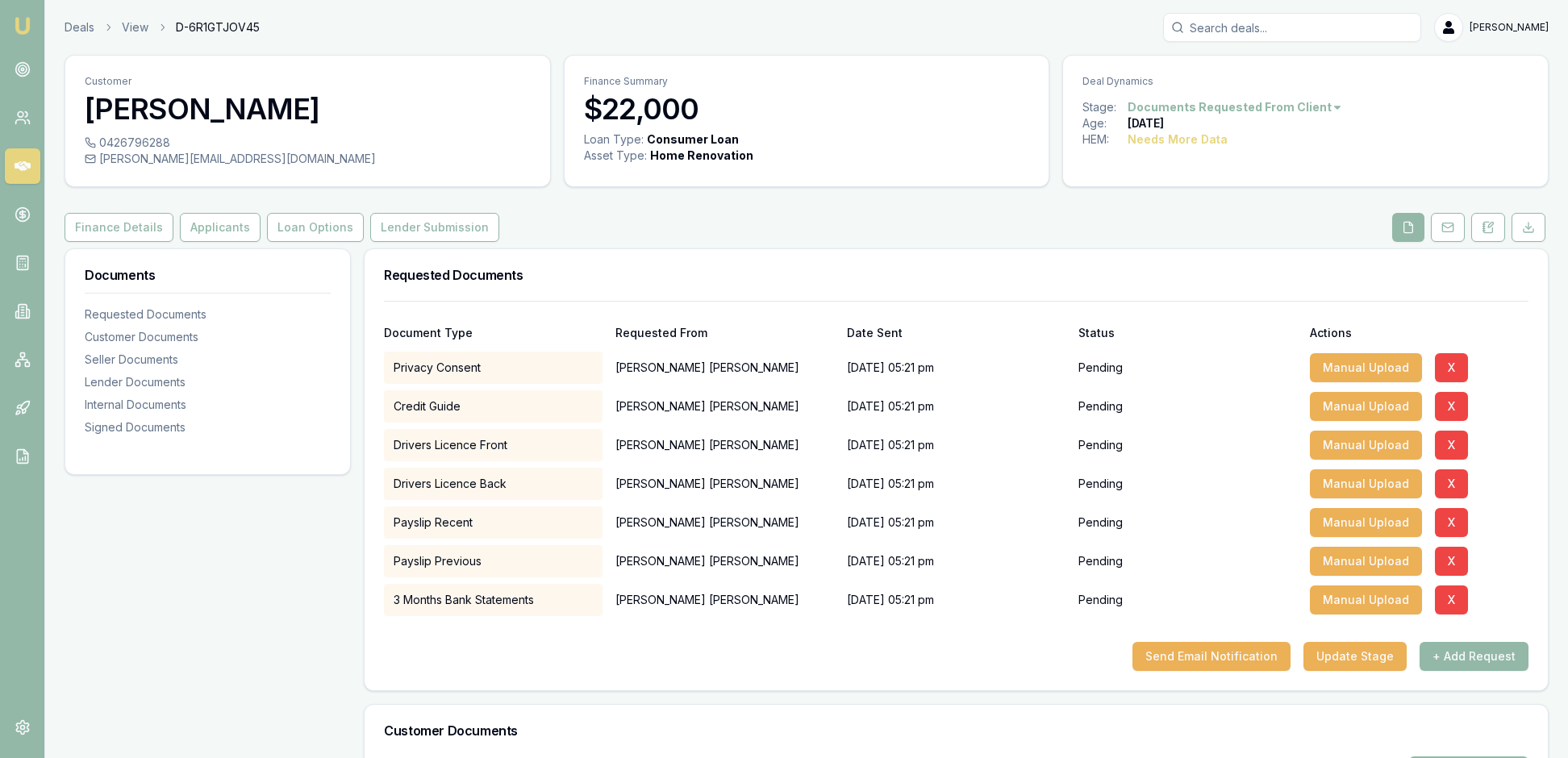
click at [1515, 423] on div "Credit Guide Caroline Geerlings 09/08/2025, 05:21 pm Pending Manual Upload X" at bounding box center [955, 403] width 1144 height 39
click at [364, 242] on button "Loan Options" at bounding box center [315, 227] width 97 height 29
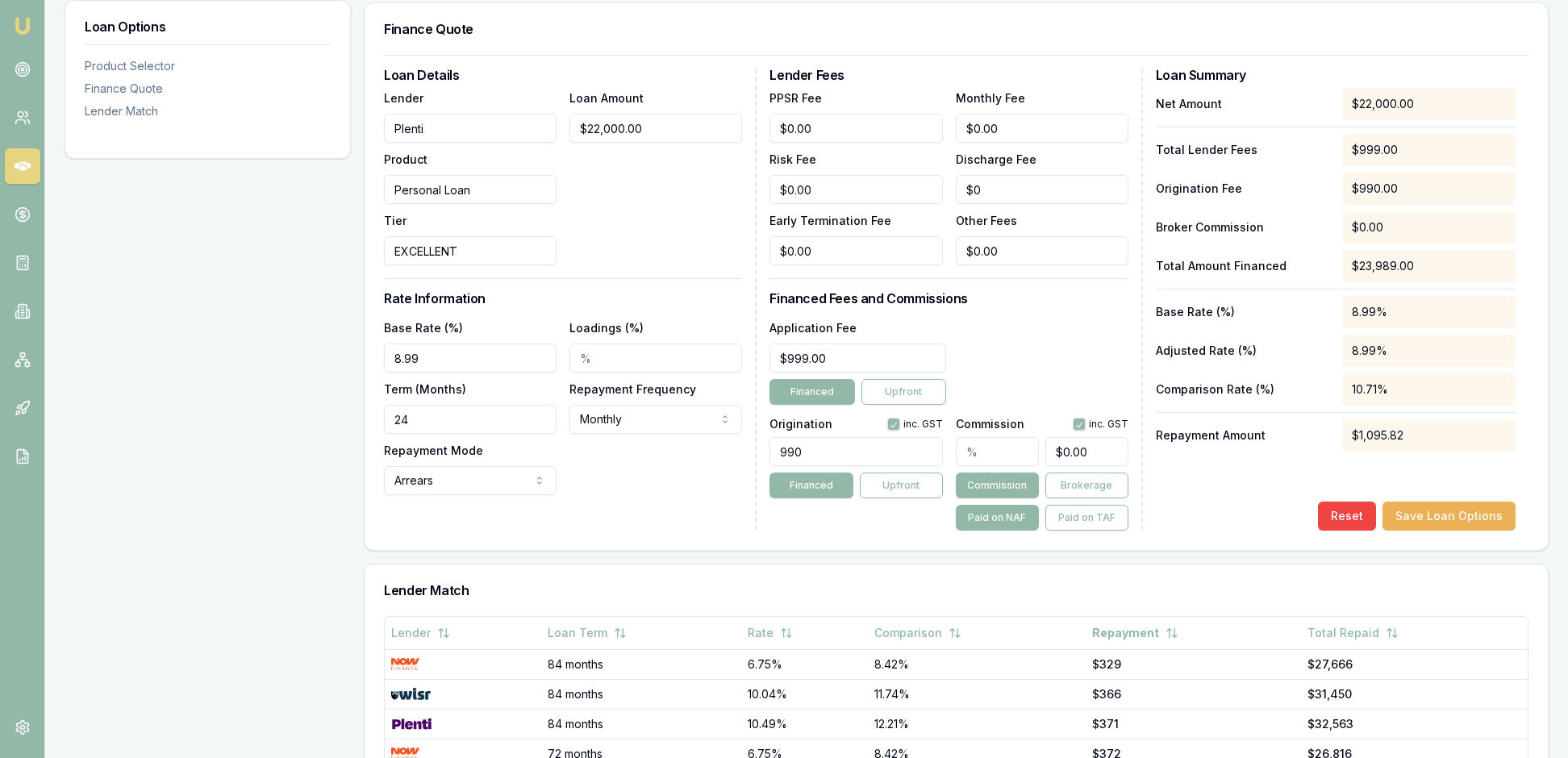
scroll to position [420, 0]
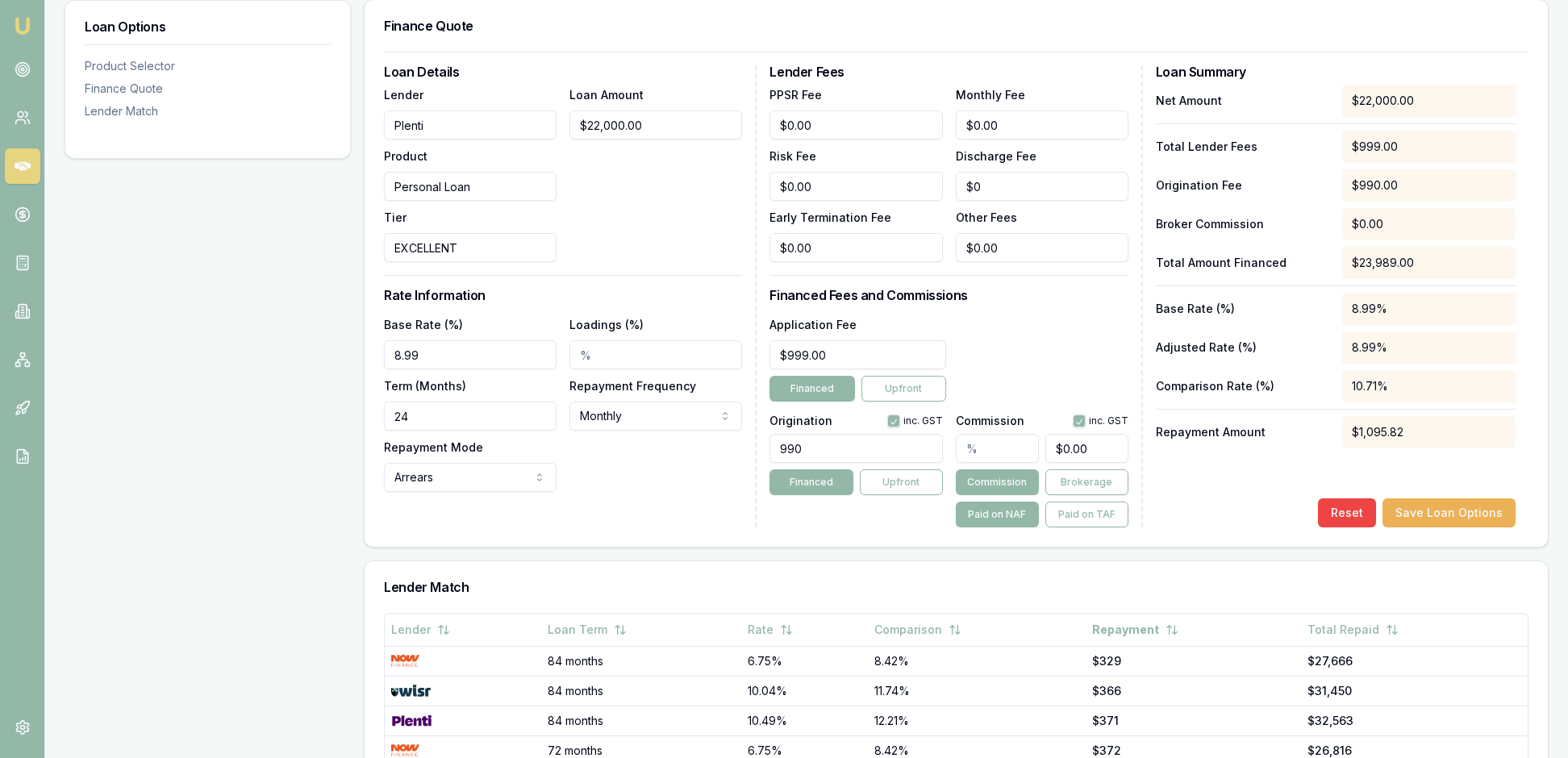
drag, startPoint x: 450, startPoint y: 520, endPoint x: 402, endPoint y: 520, distance: 48.0
click at [402, 431] on input "24" at bounding box center [470, 416] width 173 height 29
type input "84"
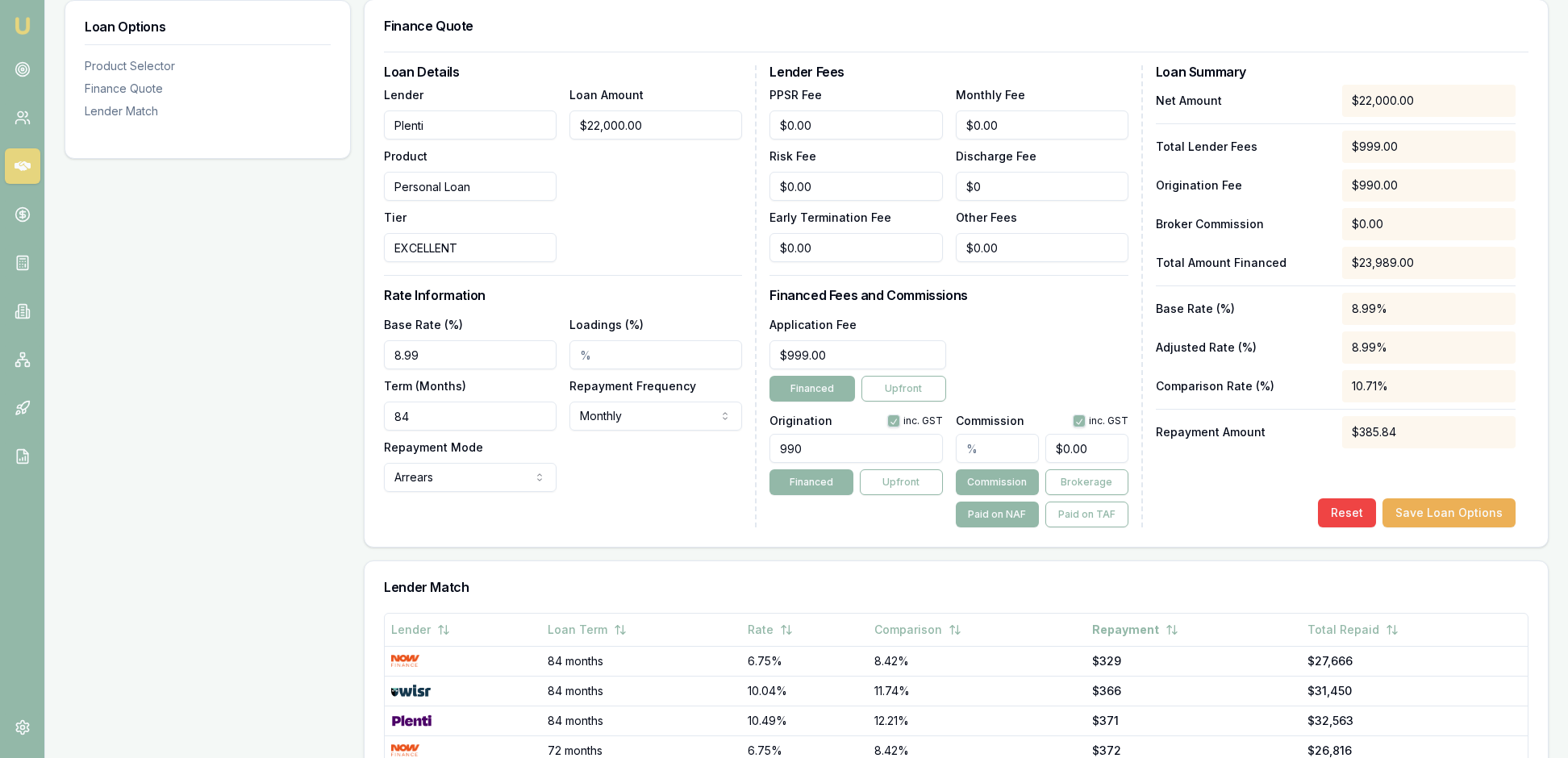
click at [635, 492] on div "Base Rate (%) 8.99 Loadings (%) Term (Months) 84 Repayment Frequency Monthly We…" at bounding box center [562, 403] width 358 height 178
drag, startPoint x: 453, startPoint y: 445, endPoint x: 397, endPoint y: 445, distance: 56.0
click at [397, 370] on input "8.99" at bounding box center [470, 354] width 173 height 29
type input "10.49%"
click at [635, 492] on div "Base Rate (%) 10.49% Loadings (%) Term (Months) 84 Repayment Frequency Monthly …" at bounding box center [562, 403] width 358 height 178
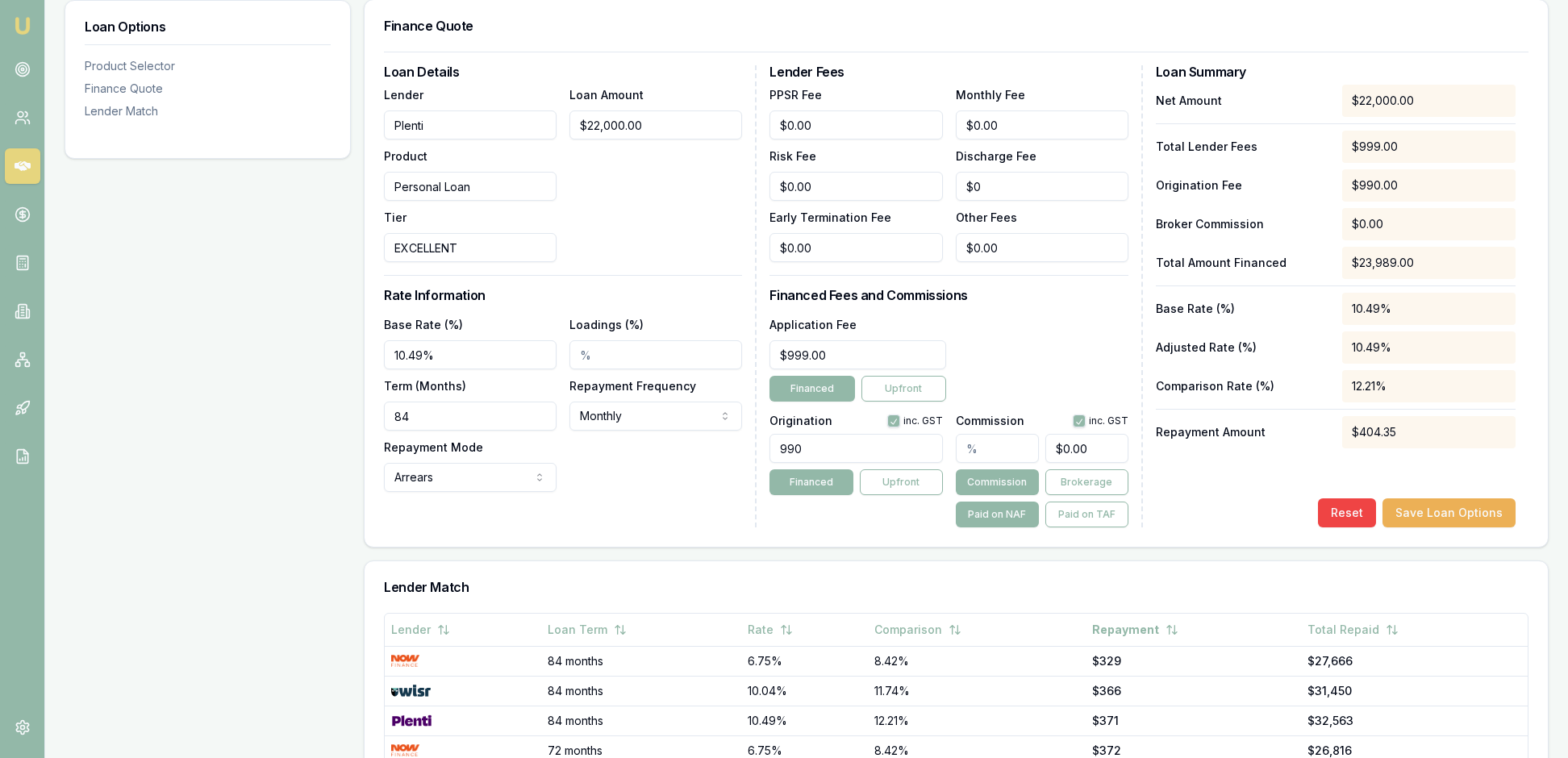
click at [988, 463] on input "text" at bounding box center [996, 448] width 83 height 29
type input "4"
type input "$880.00"
type input "4.00%"
click at [907, 527] on div "Origination inc. GST 990 Financed Upfront" at bounding box center [856, 468] width 173 height 120
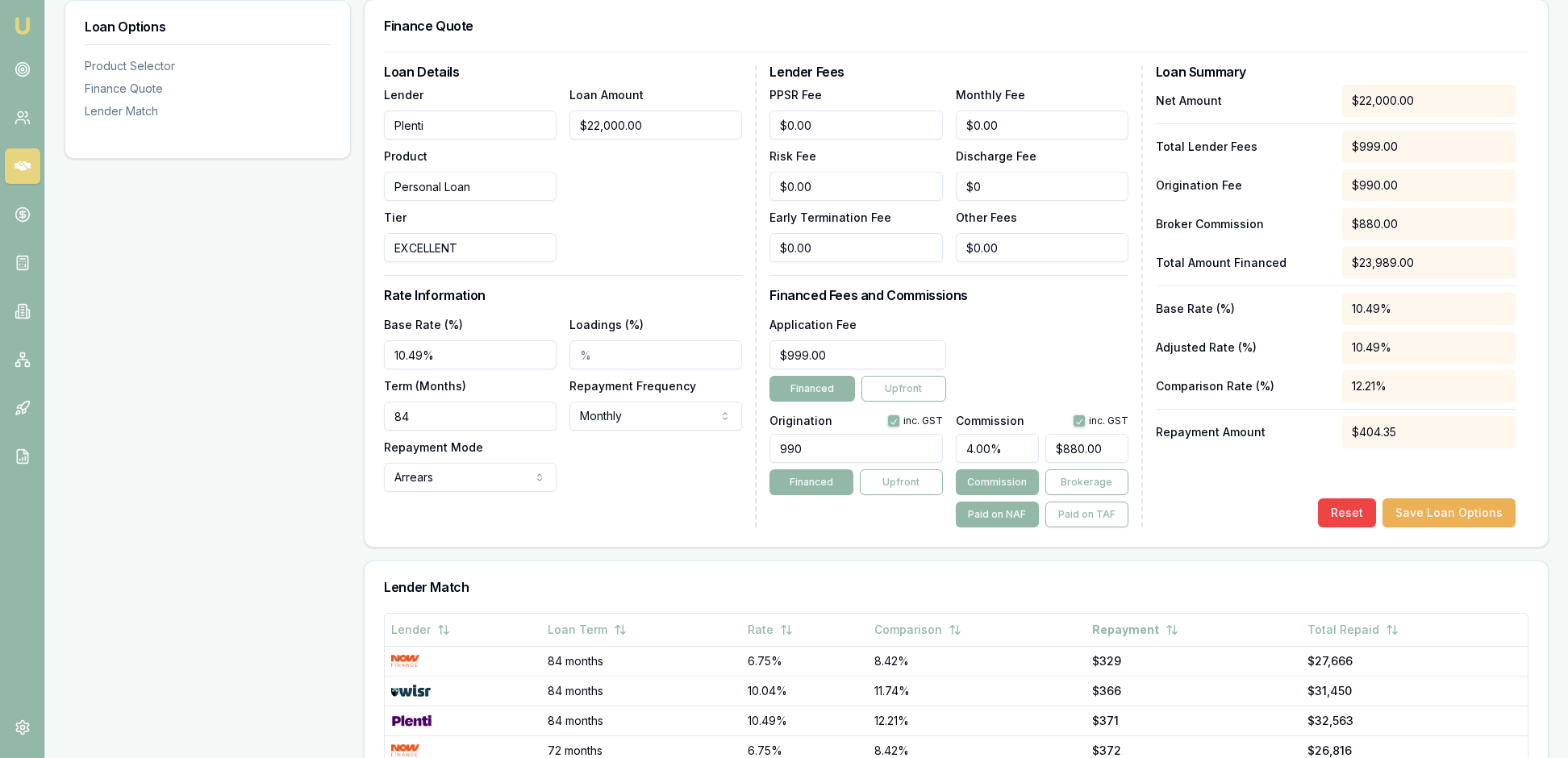
click at [1197, 527] on div "Net Amount $22,000.00 Total Lender Fees $999.00 Origination Fee $990.00 Broker …" at bounding box center [1335, 306] width 360 height 443
drag, startPoint x: 836, startPoint y: 555, endPoint x: 766, endPoint y: 550, distance: 70.2
click at [766, 527] on div "Loan Details Lender Plenti Product Personal Loan Tier EXCELLENT Loan Amount $22…" at bounding box center [955, 296] width 1144 height 463
type input "1290.00"
click at [880, 527] on div "Origination inc. GST 1290.00 Financed Upfront" at bounding box center [856, 468] width 173 height 120
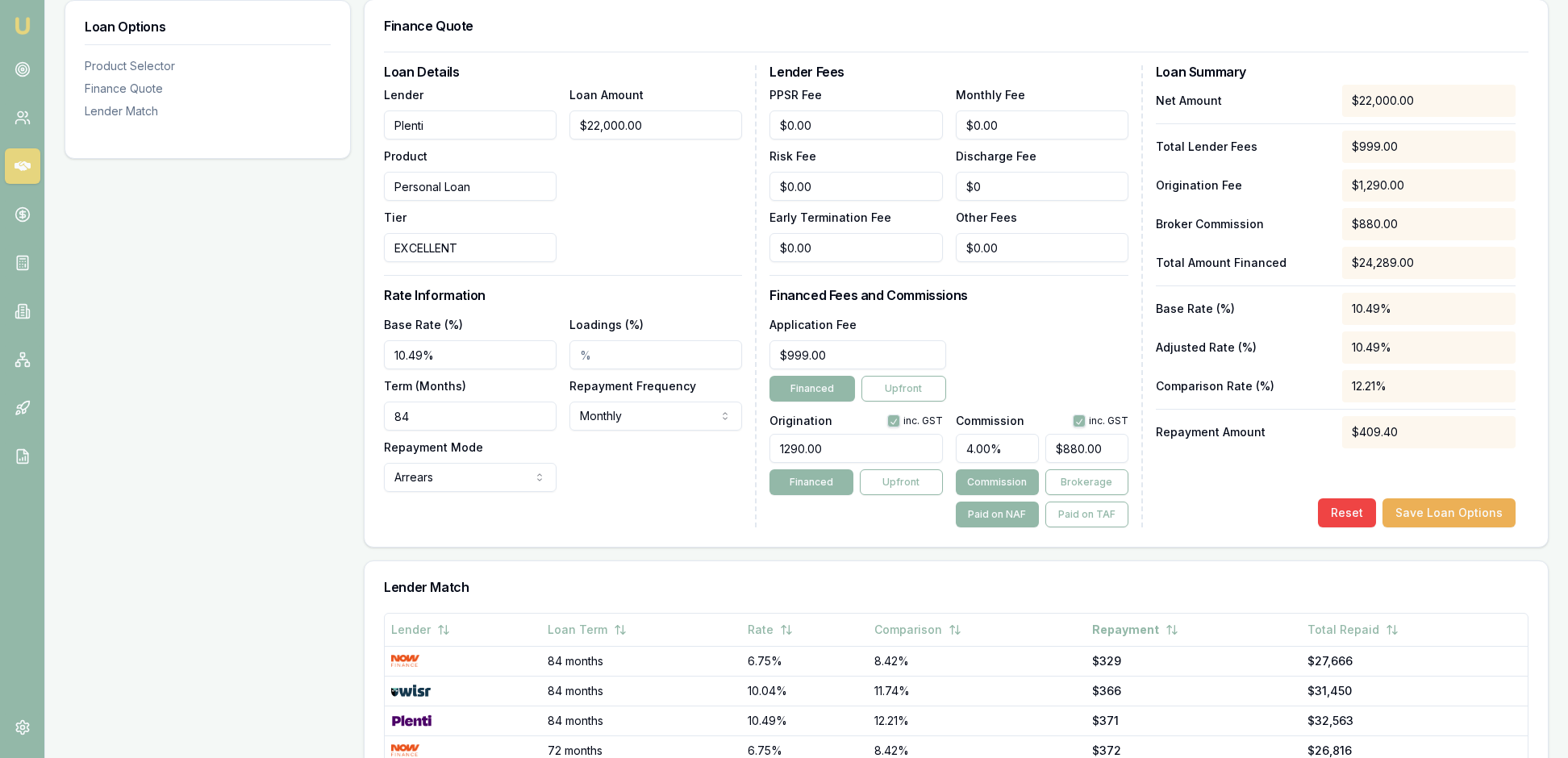
click at [1191, 527] on div "Reset Save Loan Options" at bounding box center [1335, 513] width 360 height 29
drag, startPoint x: 981, startPoint y: 565, endPoint x: 965, endPoint y: 565, distance: 16.0
click at [965, 463] on input "4.00%" at bounding box center [996, 448] width 83 height 29
type input "500"
type input "$110,000.00"
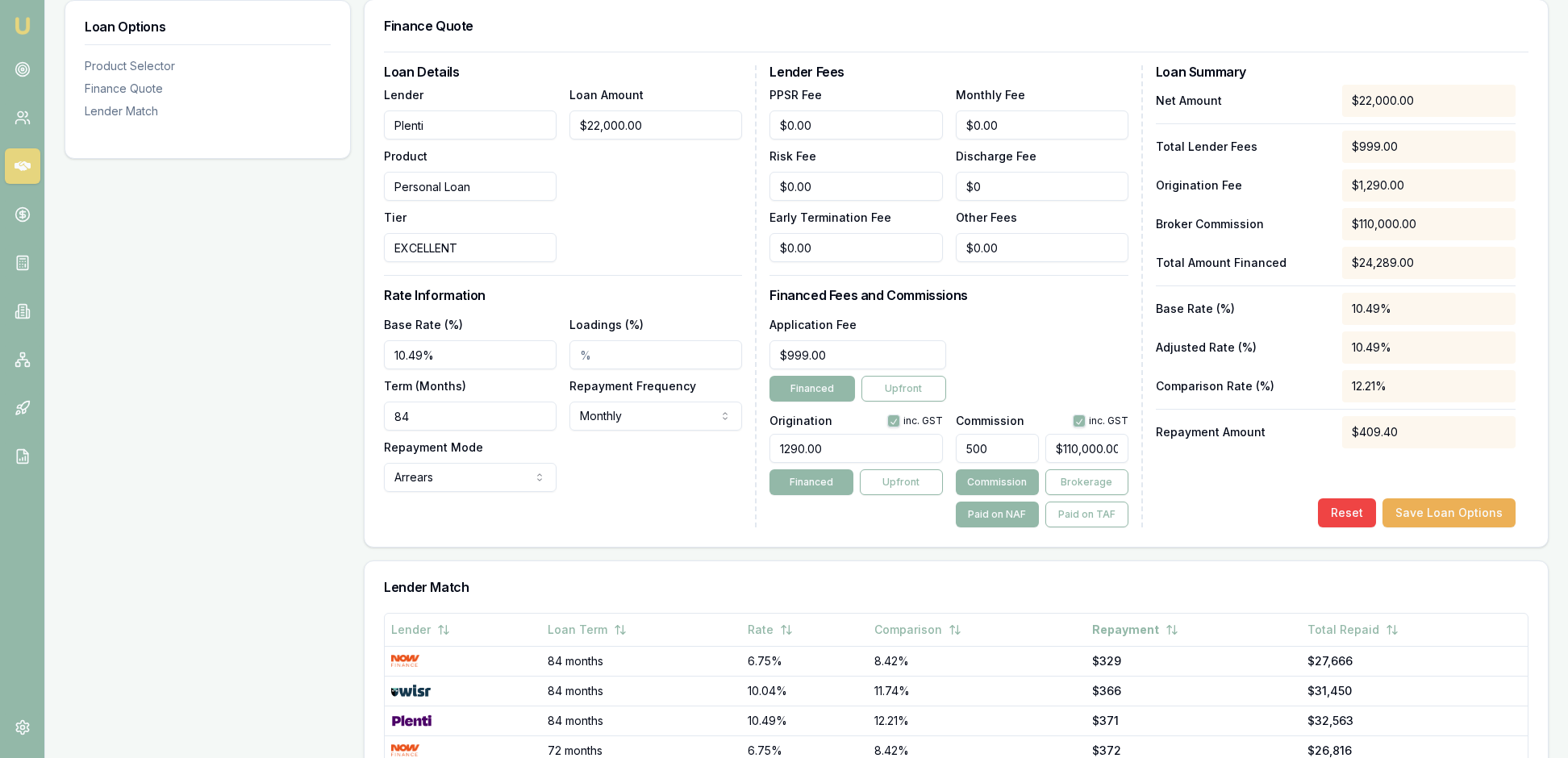
type input "50"
type input "$11,000.00"
type input "5"
type input "$1,100.00"
type input "$0.00"
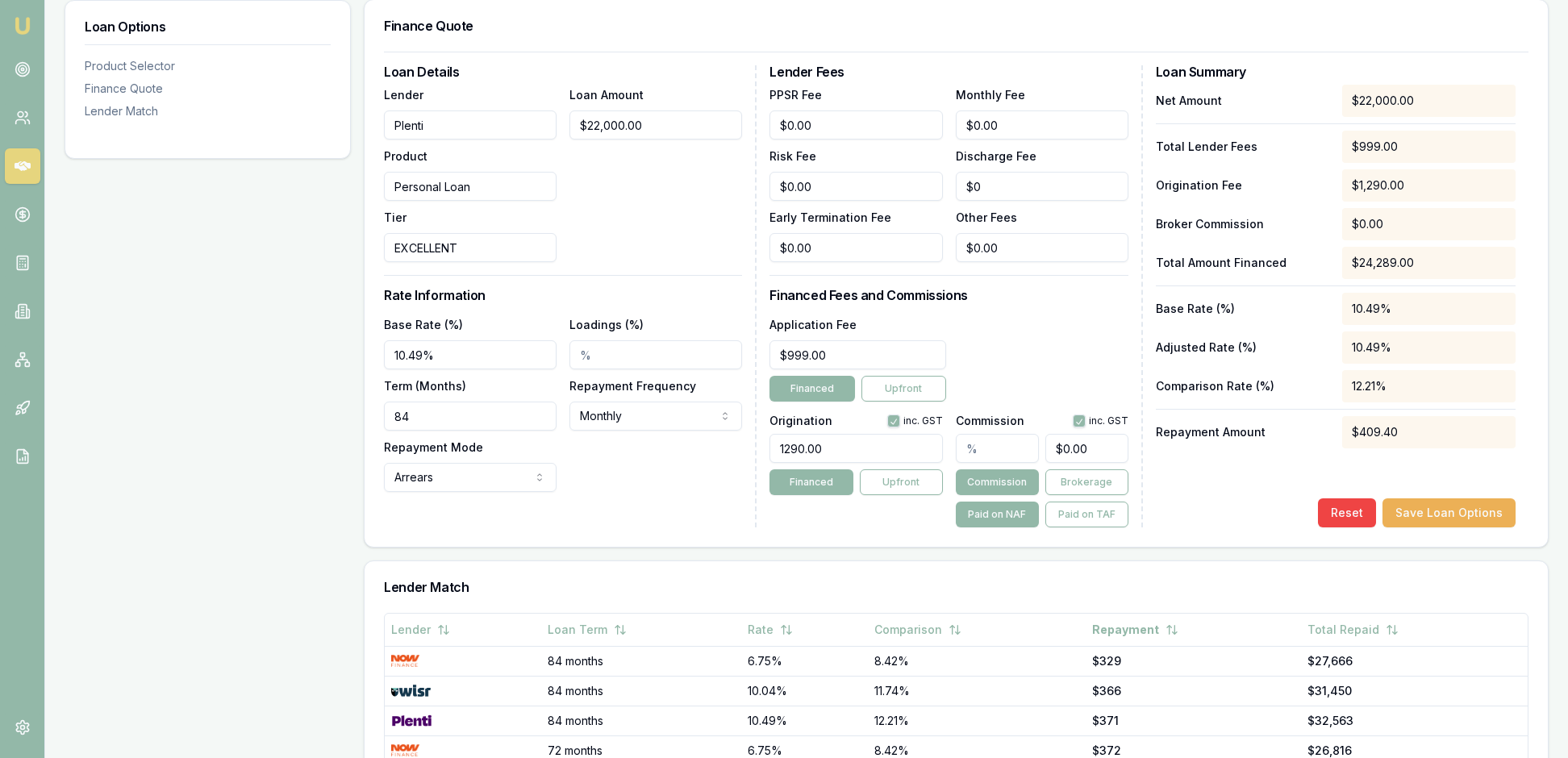
type input "5"
type input "$1,100.00"
type input "5.00%"
click at [1173, 527] on div "Reset Save Loan Options" at bounding box center [1335, 513] width 360 height 29
click at [1194, 527] on div "Net Amount $22,000.00 Total Lender Fees $999.00 Origination Fee $1,290.00 Broke…" at bounding box center [1335, 306] width 360 height 443
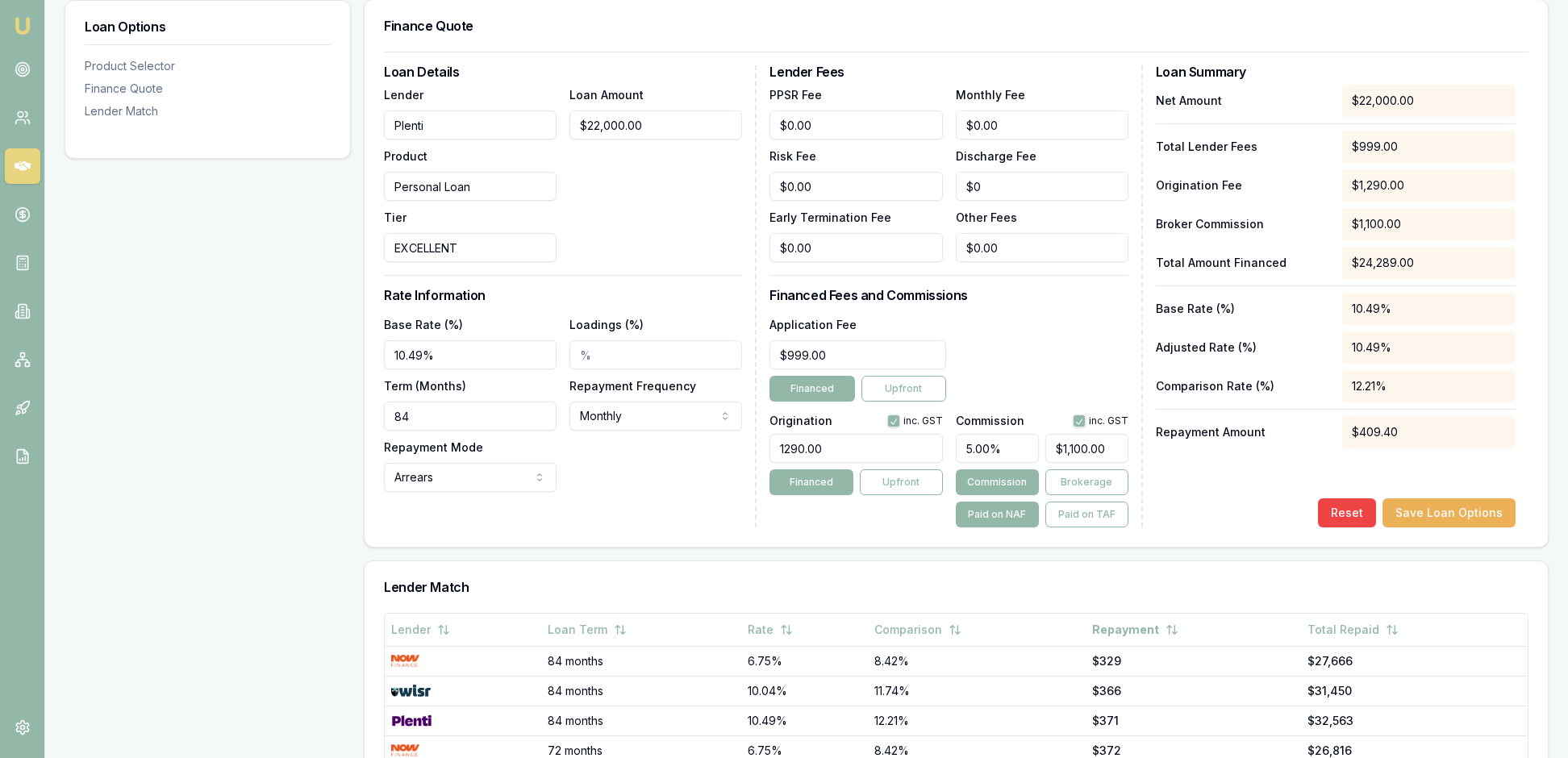
drag, startPoint x: 855, startPoint y: 559, endPoint x: 771, endPoint y: 557, distance: 84.0
click at [771, 527] on div "Loan Details Lender Plenti Product Personal Loan Tier EXCELLENT Loan Amount $22…" at bounding box center [955, 296] width 1144 height 463
click at [1213, 527] on div "Net Amount $22,000.00 Total Lender Fees $999.00 Origination Fee $990.00 Broker …" at bounding box center [1335, 306] width 360 height 443
drag, startPoint x: 850, startPoint y: 559, endPoint x: 758, endPoint y: 557, distance: 92.0
click at [758, 527] on div "Loan Details Lender Plenti Product Personal Loan Tier EXCELLENT Loan Amount $22…" at bounding box center [955, 296] width 1144 height 463
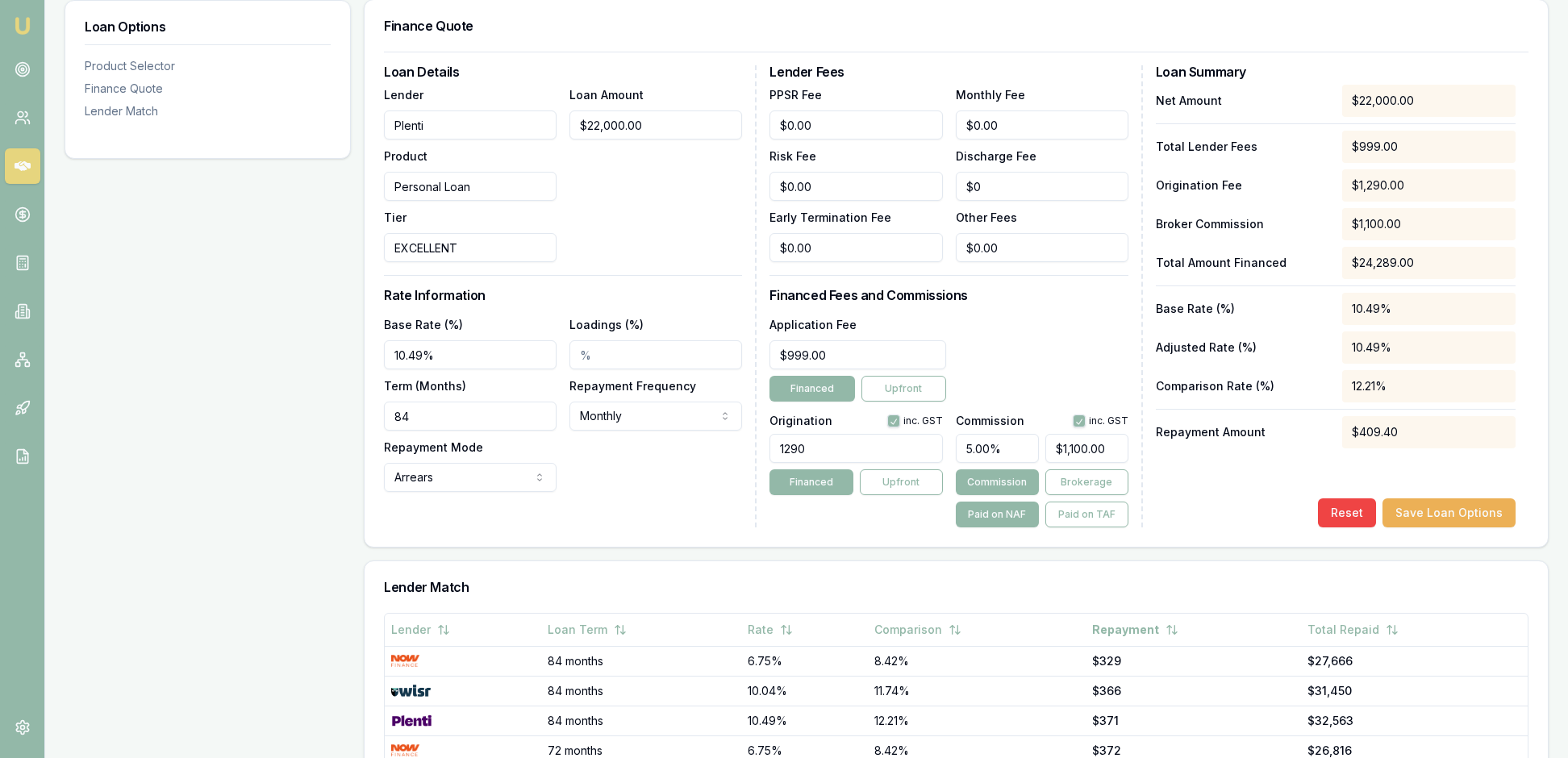
type input "1290.00"
drag, startPoint x: 1021, startPoint y: 568, endPoint x: 947, endPoint y: 568, distance: 74.0
click at [947, 527] on div "Origination inc. GST 1290.00 Financed Upfront Commission inc. GST 5.00% $1,100.…" at bounding box center [948, 468] width 358 height 120
type input "4"
type input "$880.00"
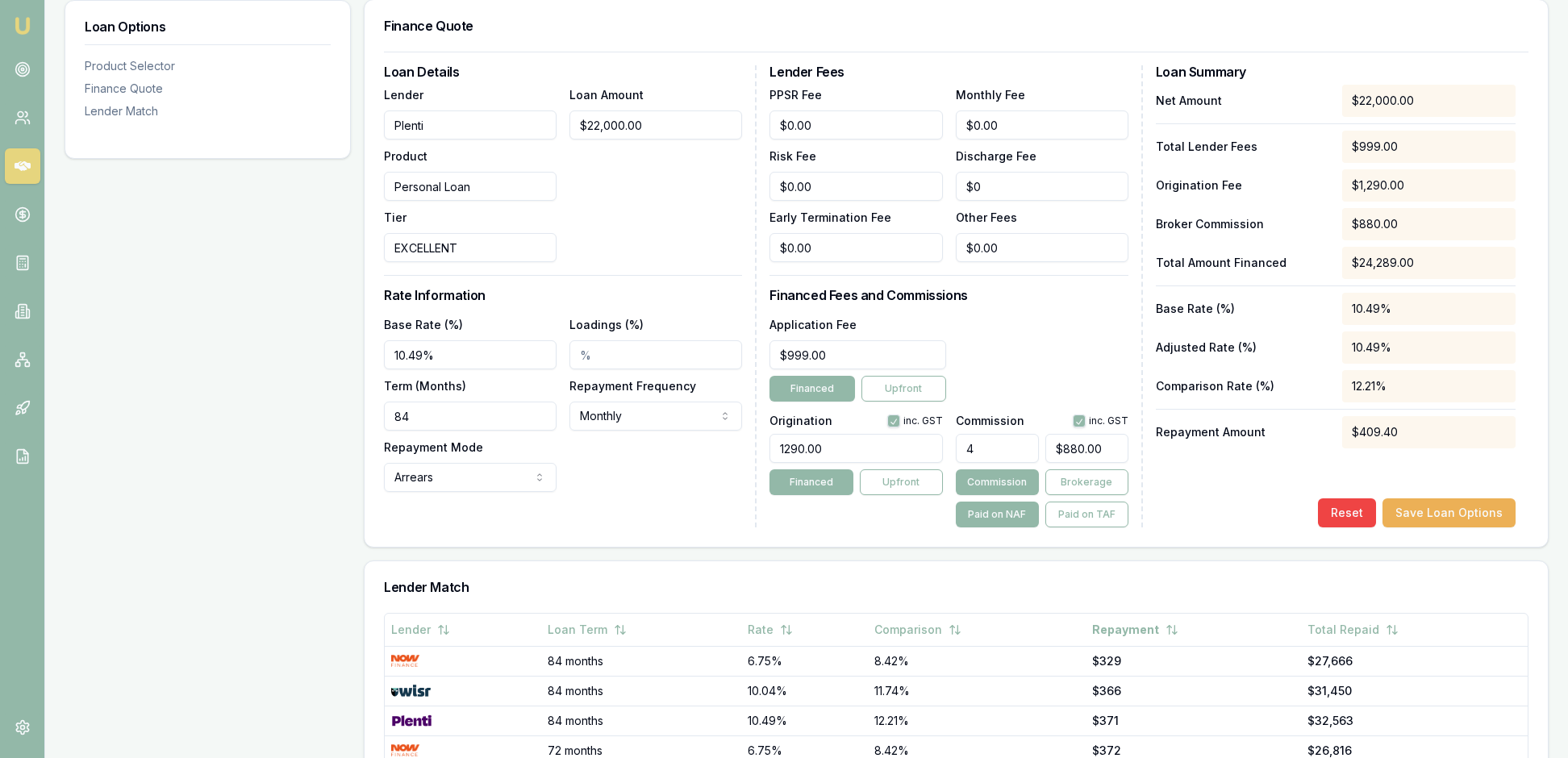
type input "4.00%"
click at [1176, 527] on div "Net Amount $22,000.00 Total Lender Fees $999.00 Origination Fee $1,290.00 Broke…" at bounding box center [1335, 306] width 360 height 443
click at [845, 463] on input "1290.00" at bounding box center [856, 448] width 173 height 29
click at [1203, 527] on div "Net Amount $22,000.00 Total Lender Fees $999.00 Origination Fee $1,290.00 Broke…" at bounding box center [1335, 306] width 360 height 443
click at [1421, 527] on button "Save Loan Options" at bounding box center [1449, 513] width 133 height 29
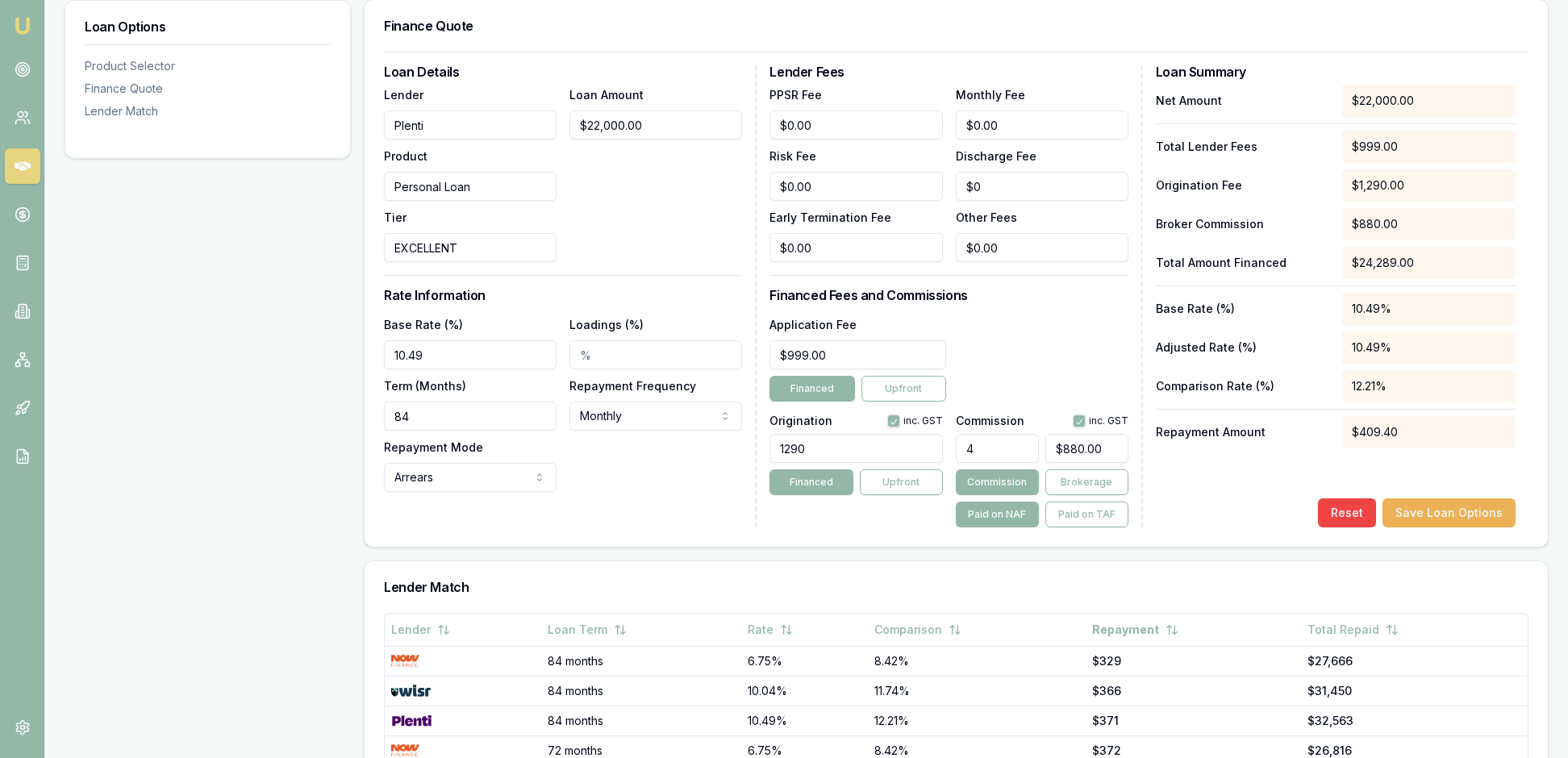
click at [1191, 527] on div "Net Amount $22,000.00 Total Lender Fees $999.00 Origination Fee $1,290.00 Broke…" at bounding box center [1335, 306] width 360 height 443
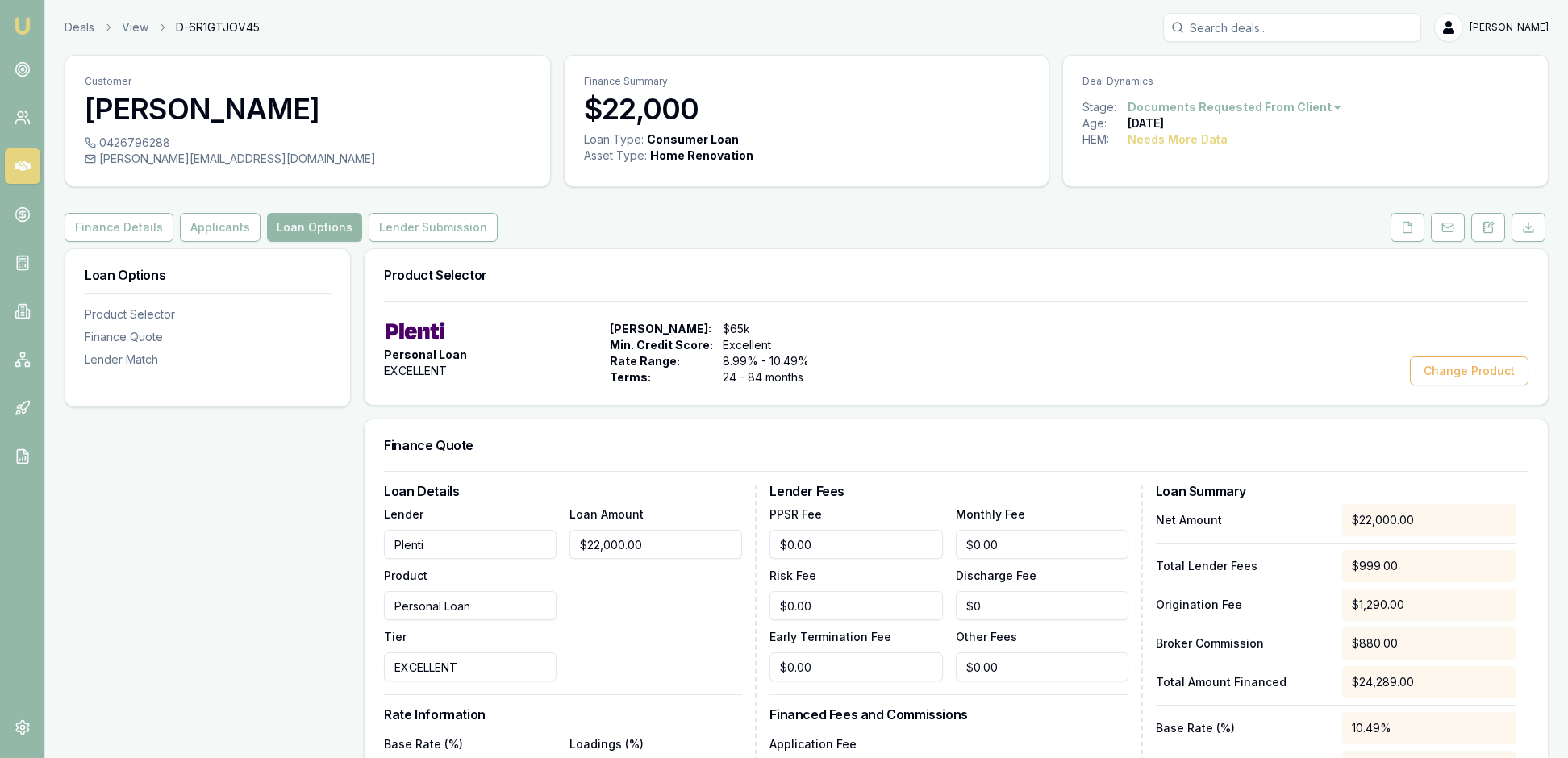
scroll to position [0, 0]
click at [1401, 234] on icon at bounding box center [1407, 228] width 13 height 13
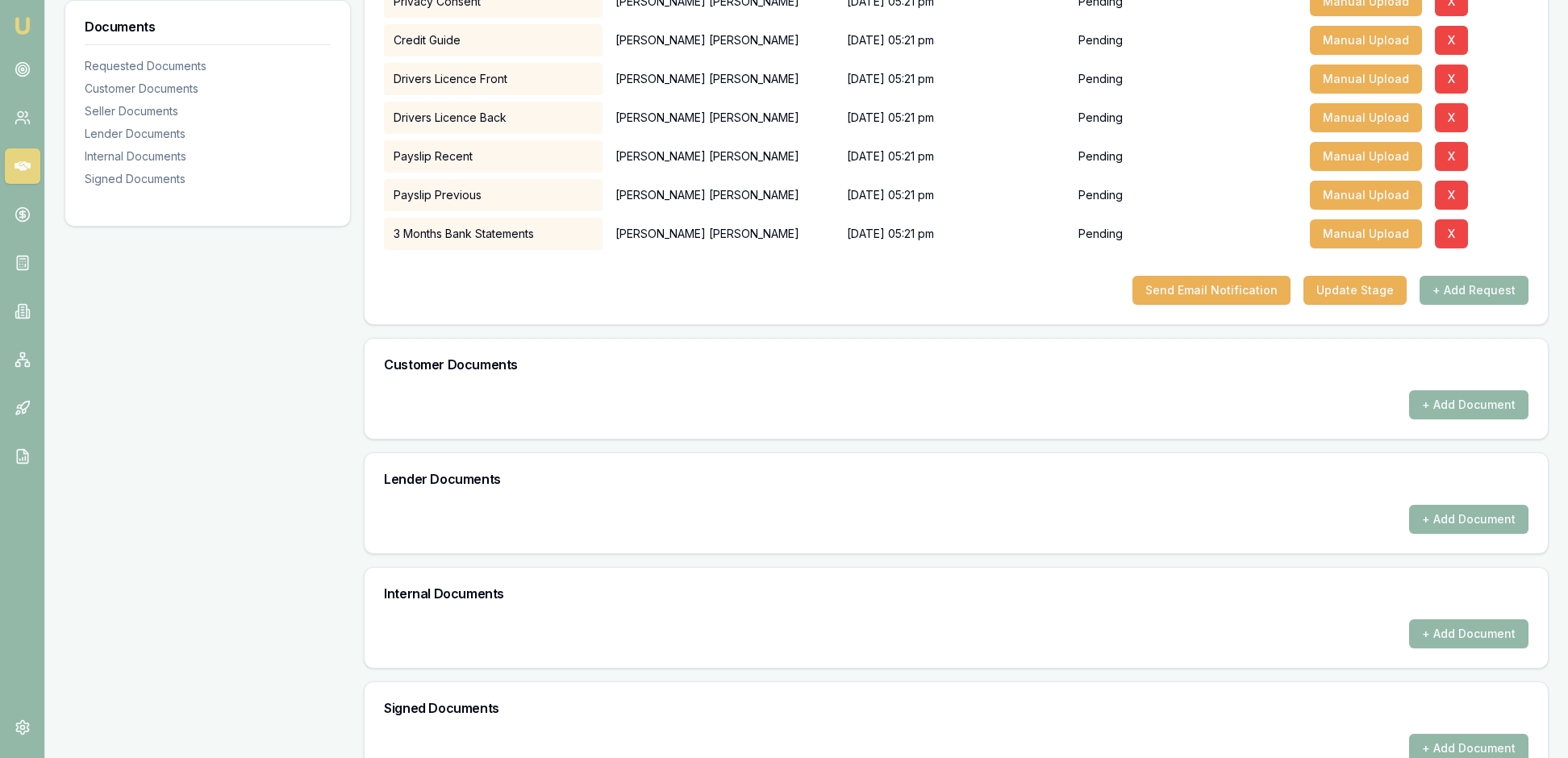
scroll to position [368, 0]
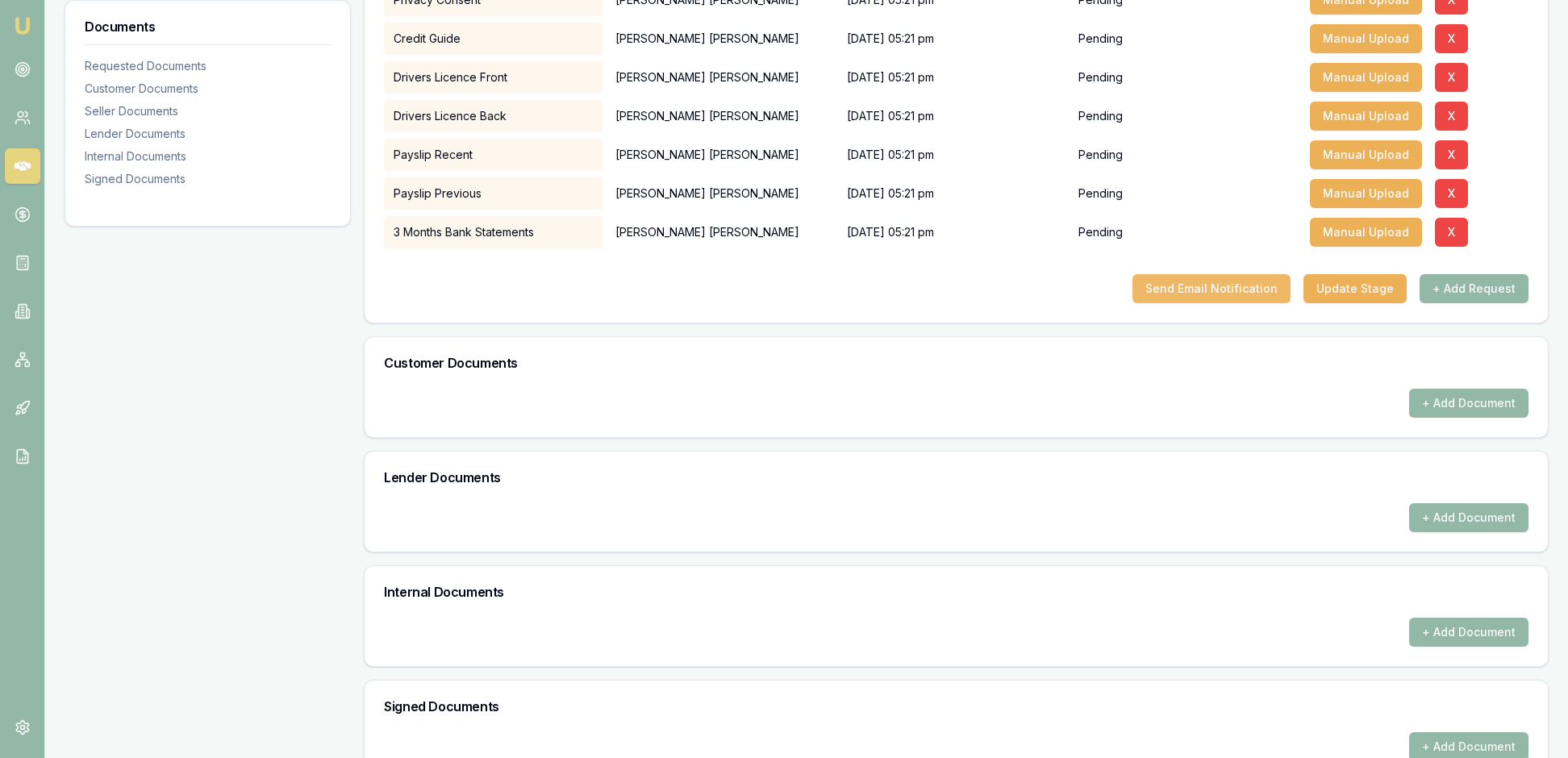
click at [1178, 303] on button "Send Email Notification" at bounding box center [1211, 289] width 158 height 29
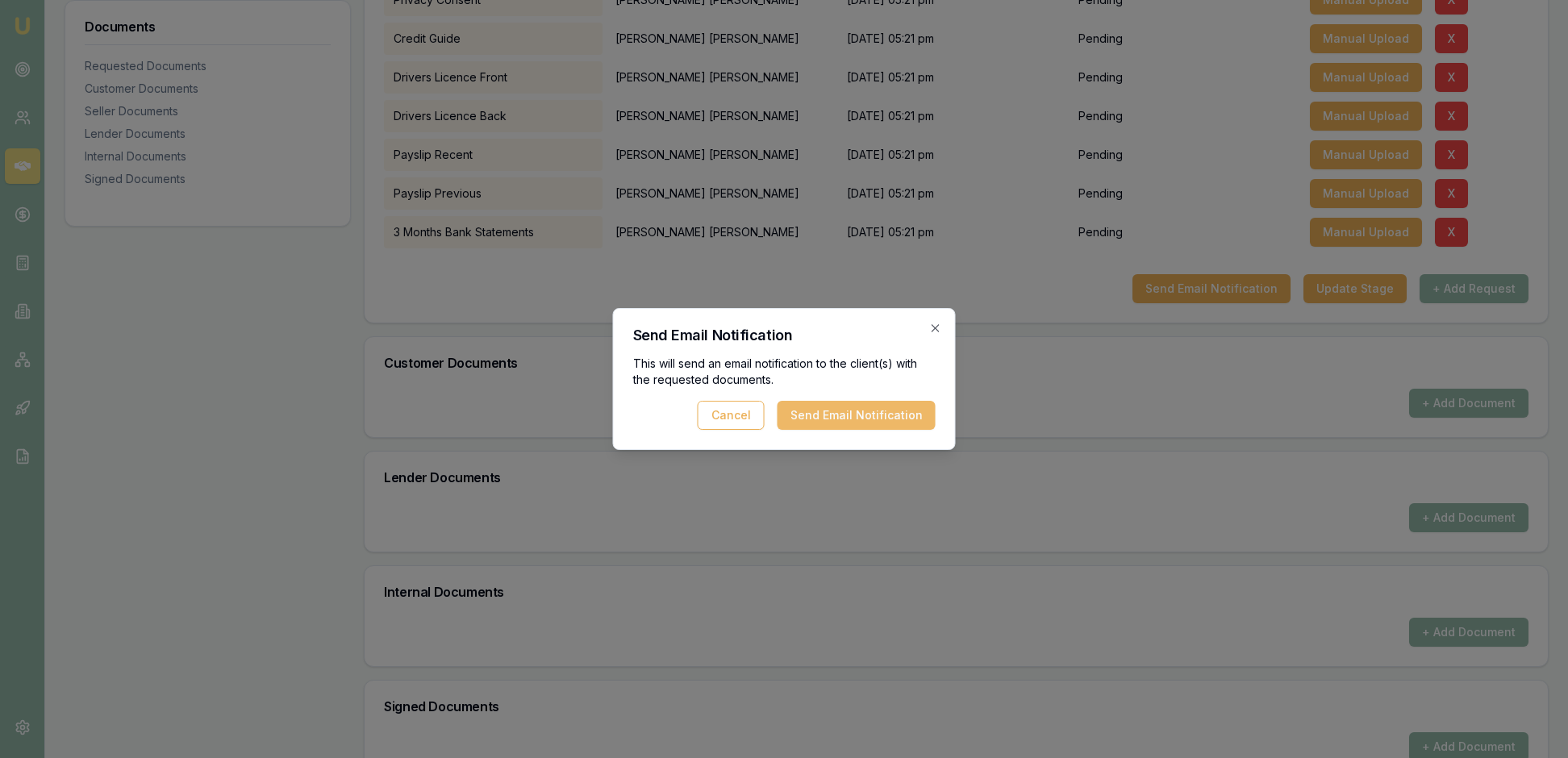
click at [843, 407] on button "Send Email Notification" at bounding box center [857, 415] width 158 height 29
